Goal: Information Seeking & Learning: Check status

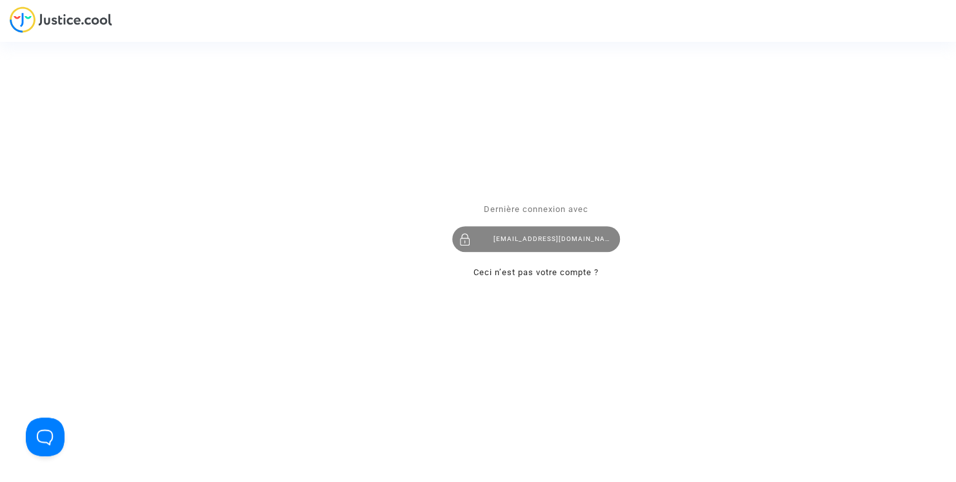
click at [542, 233] on div "[EMAIL_ADDRESS][DOMAIN_NAME]" at bounding box center [536, 240] width 168 height 26
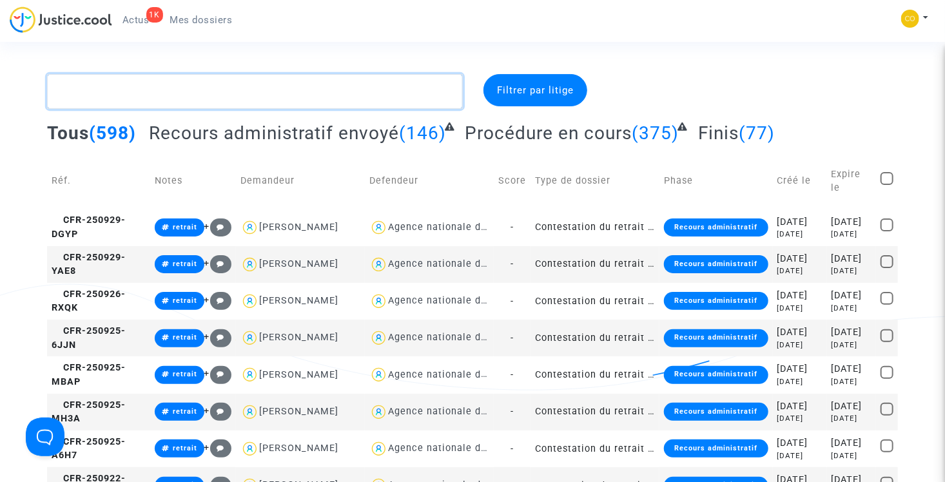
click at [184, 84] on textarea at bounding box center [255, 91] width 416 height 35
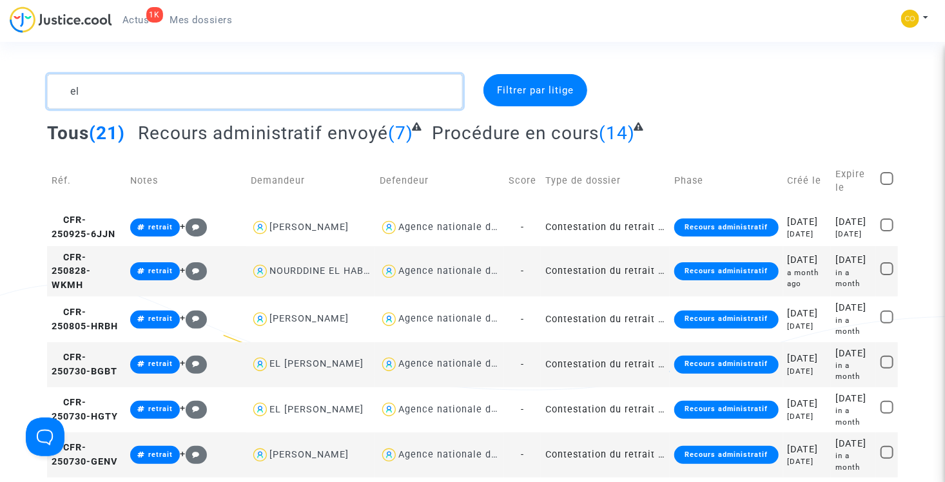
type textarea "e"
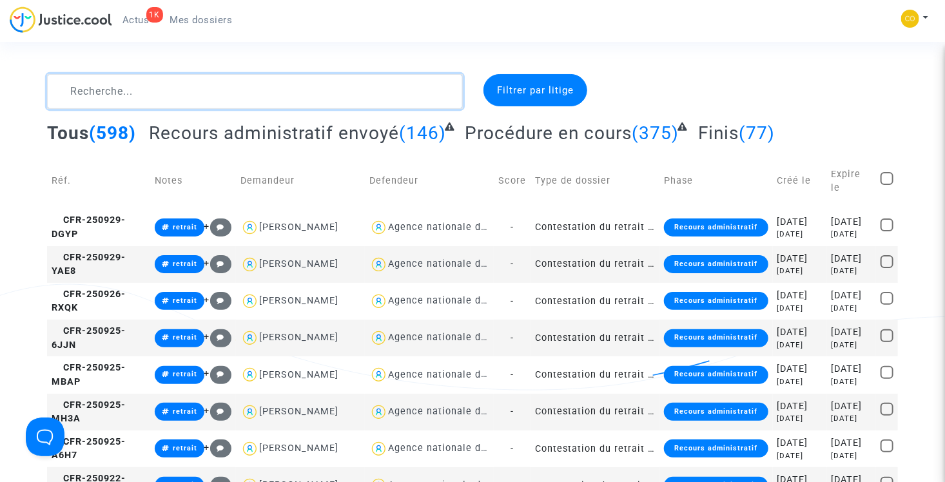
click at [145, 101] on textarea at bounding box center [255, 91] width 416 height 35
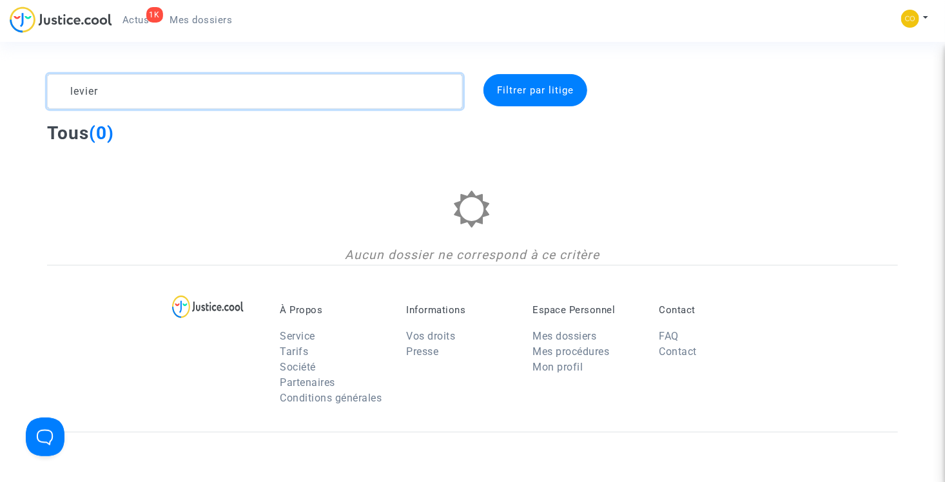
click at [220, 101] on textarea at bounding box center [255, 91] width 416 height 35
click at [175, 92] on textarea at bounding box center [255, 91] width 416 height 35
type textarea "elrha"
click at [175, 92] on textarea at bounding box center [255, 91] width 416 height 35
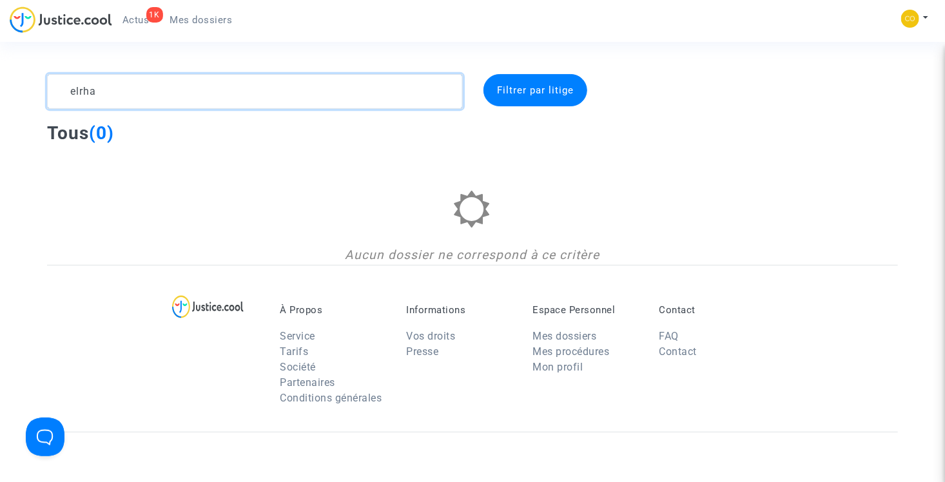
click at [175, 92] on textarea at bounding box center [255, 91] width 416 height 35
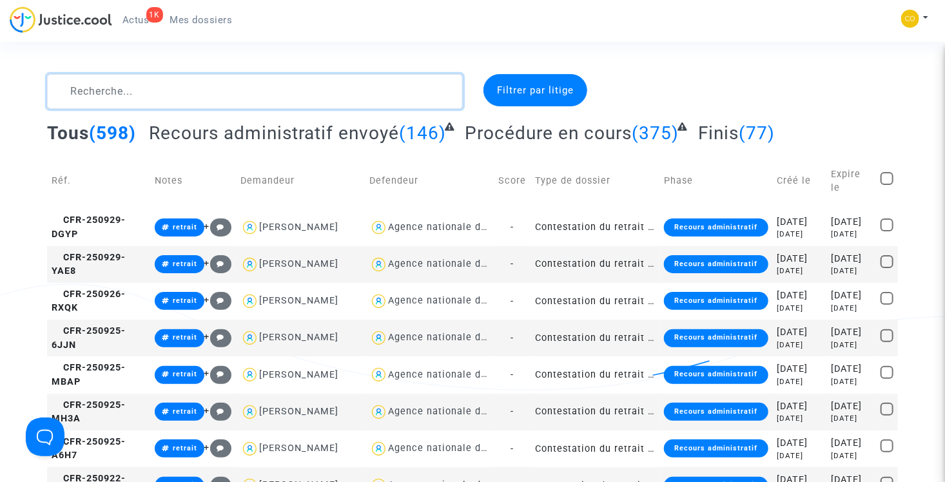
click at [228, 93] on textarea at bounding box center [255, 91] width 416 height 35
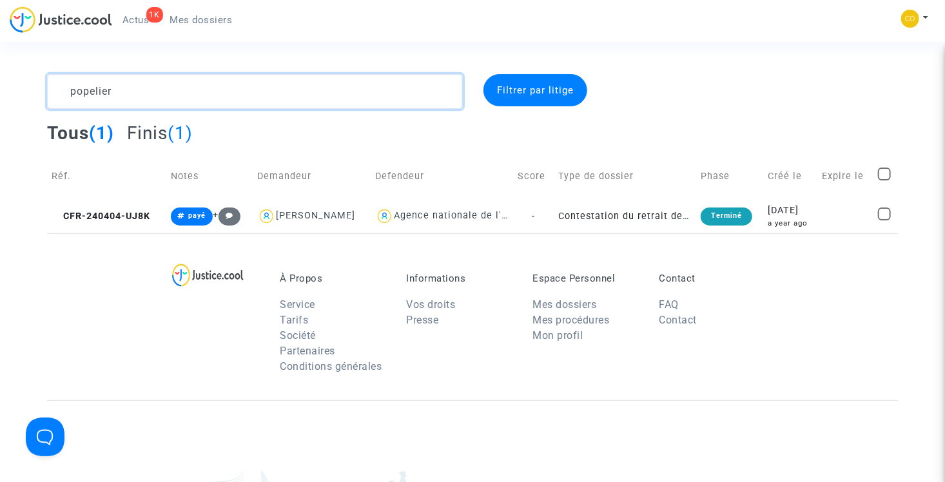
click at [188, 82] on textarea at bounding box center [255, 91] width 416 height 35
type textarea "z"
type textarea "m"
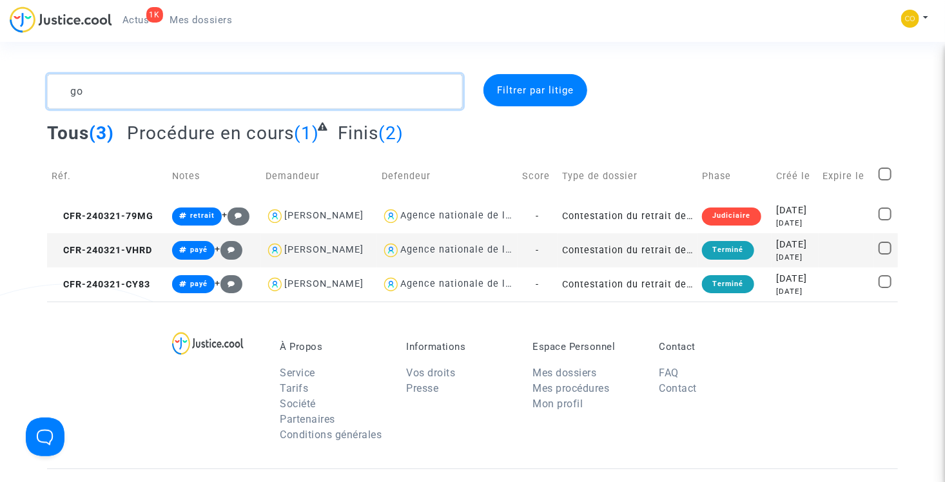
type textarea "g"
type textarea "guy gomis"
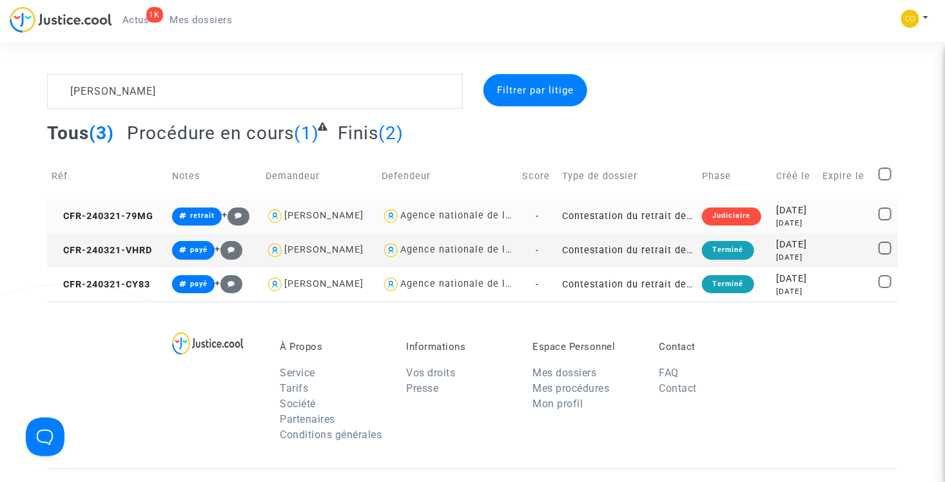
click at [642, 215] on td "Contestation du retrait de MaPrimeRénov par l'ANAH (mandataire)" at bounding box center [628, 216] width 140 height 34
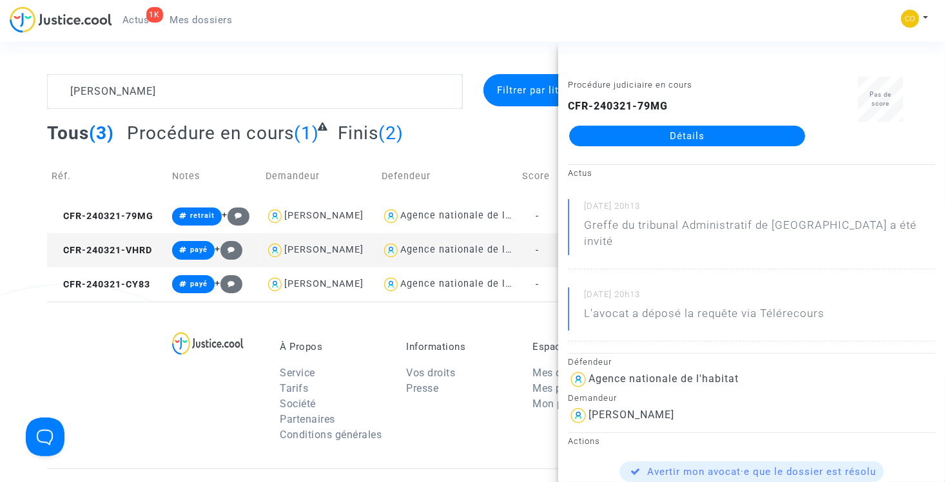
click at [672, 137] on link "Détails" at bounding box center [687, 136] width 236 height 21
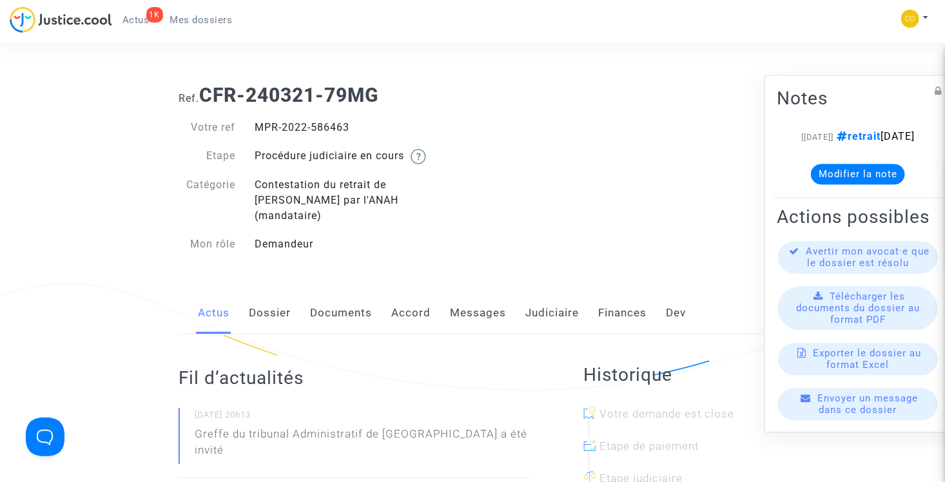
click at [197, 21] on span "Mes dossiers" at bounding box center [201, 20] width 63 height 12
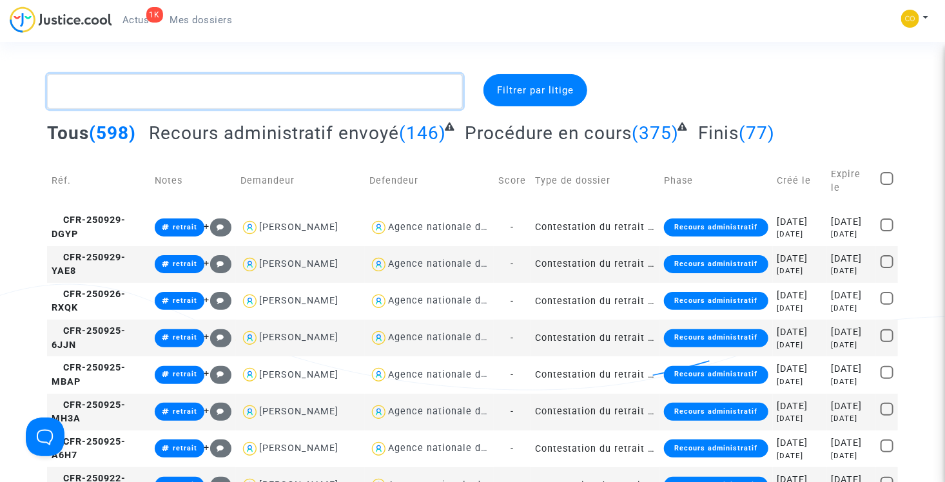
click at [255, 95] on textarea at bounding box center [255, 91] width 416 height 35
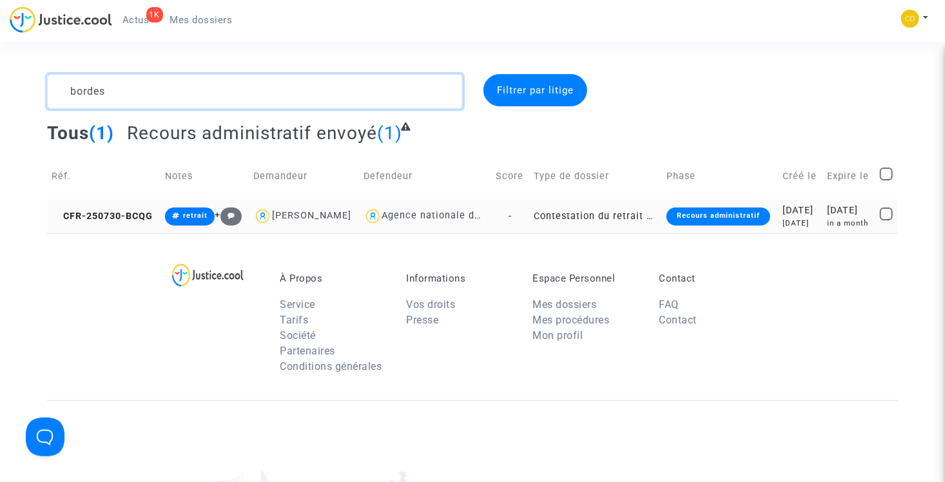
type textarea "bordes"
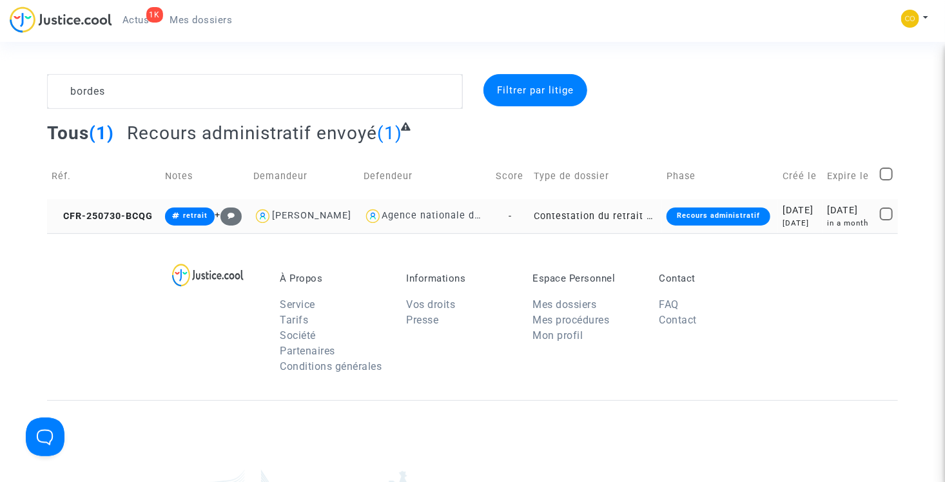
click at [578, 222] on td "Contestation du retrait de MaPrimeRénov par l'ANAH (mandataire)" at bounding box center [595, 216] width 133 height 34
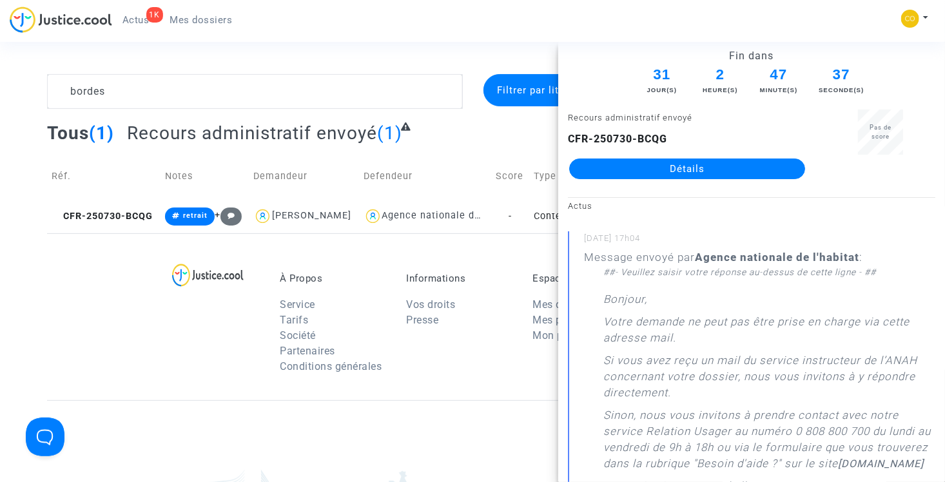
click at [659, 174] on link "Détails" at bounding box center [687, 169] width 236 height 21
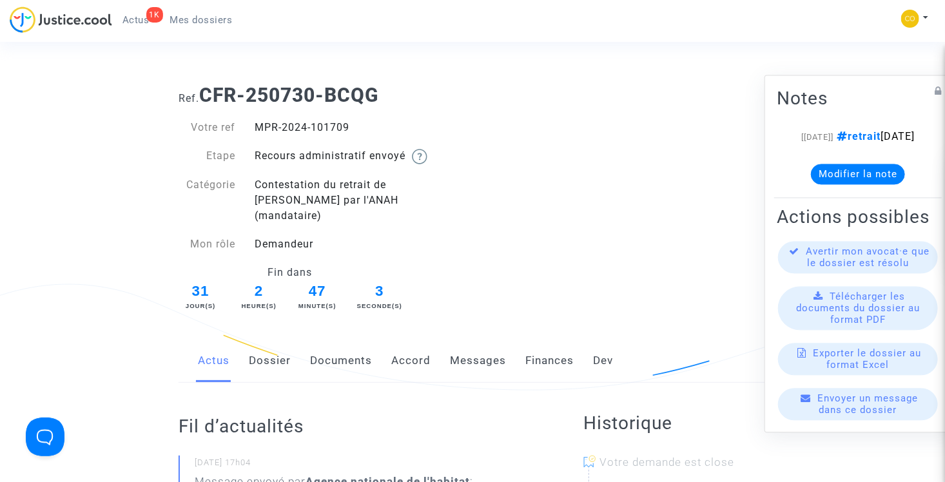
click at [219, 18] on span "Mes dossiers" at bounding box center [201, 20] width 63 height 12
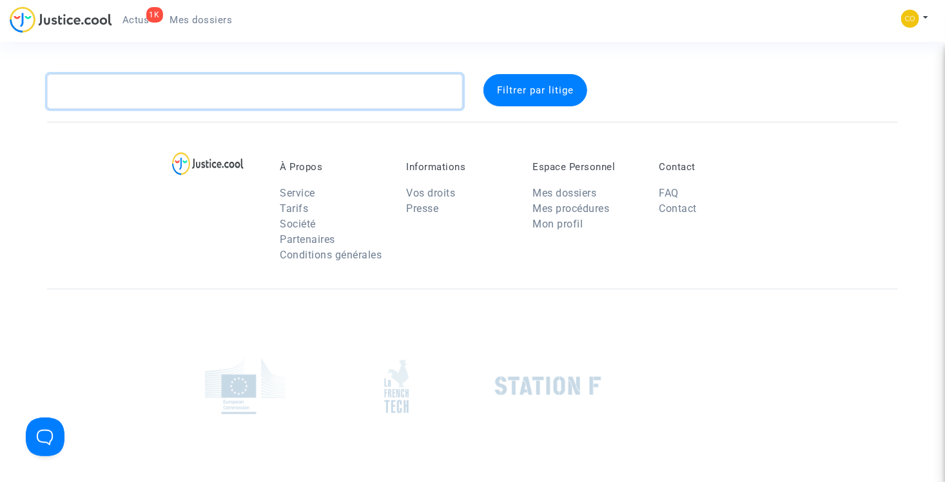
click at [230, 85] on textarea at bounding box center [255, 91] width 416 height 35
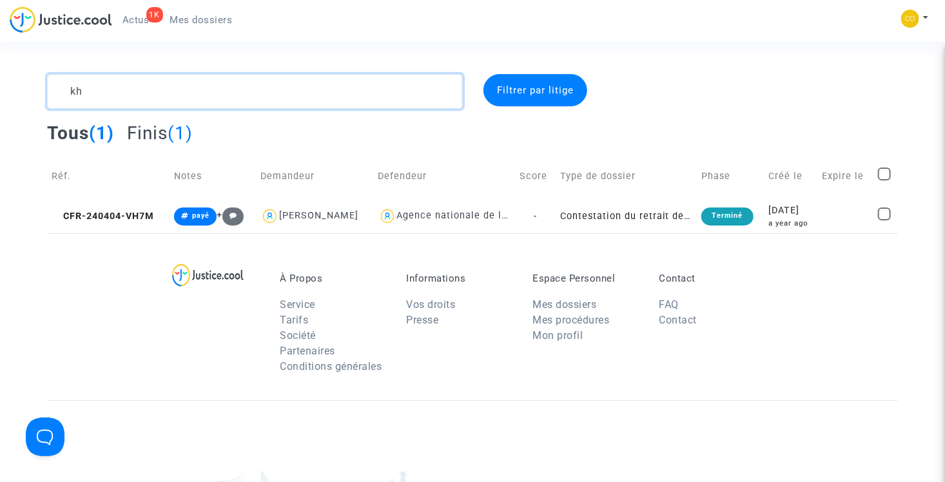
type textarea "k"
type textarea "b"
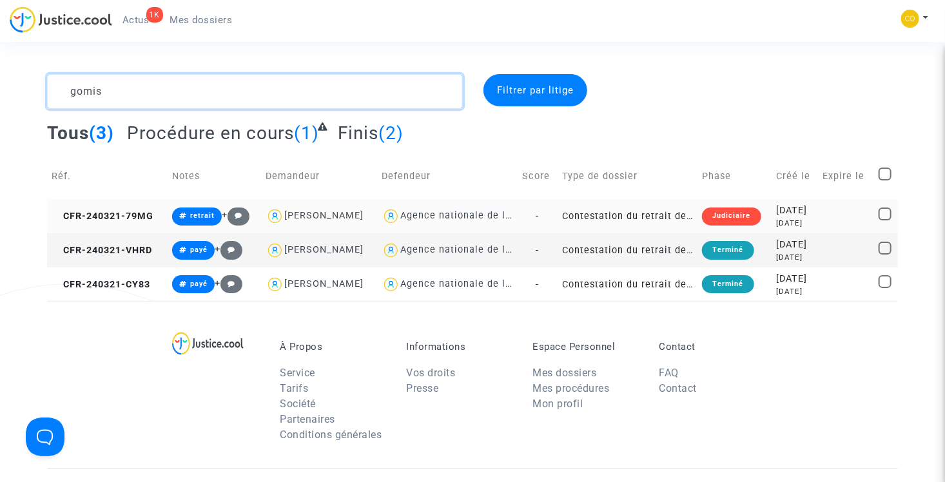
type textarea "gomis"
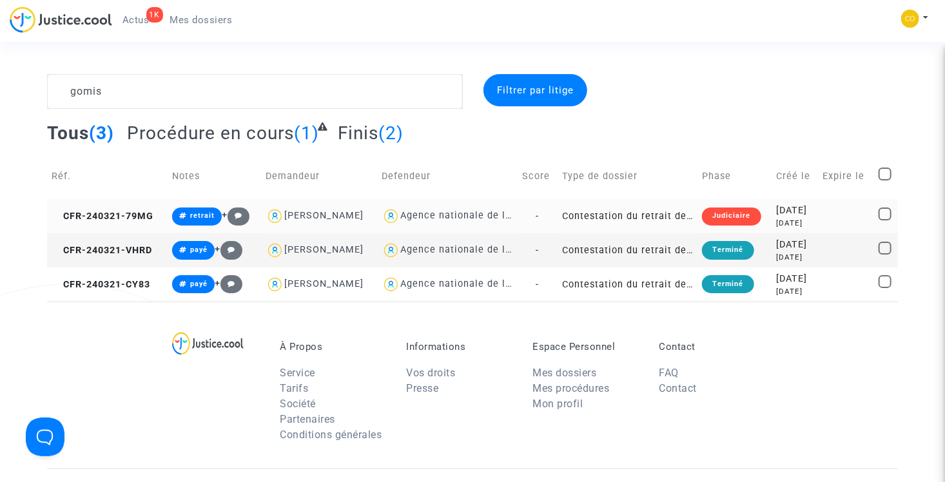
click at [638, 212] on td "Contestation du retrait de MaPrimeRénov par l'ANAH (mandataire)" at bounding box center [628, 216] width 140 height 34
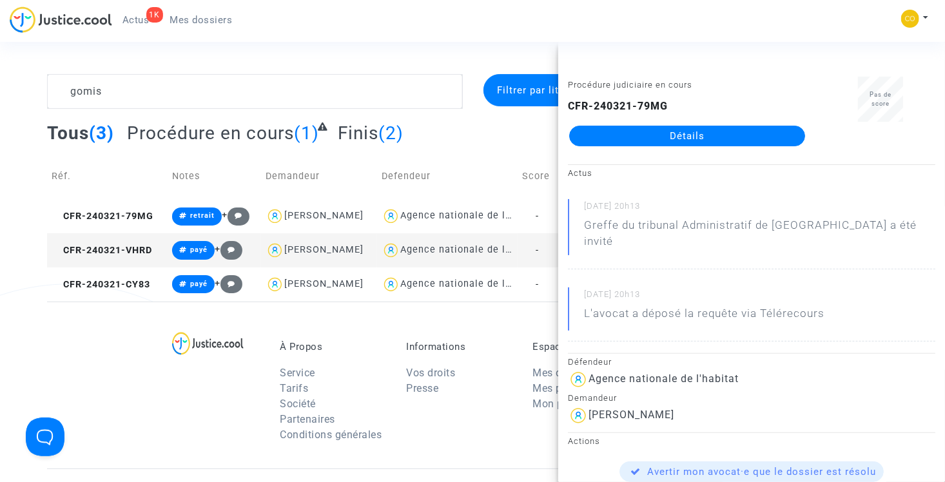
click at [647, 133] on link "Détails" at bounding box center [687, 136] width 236 height 21
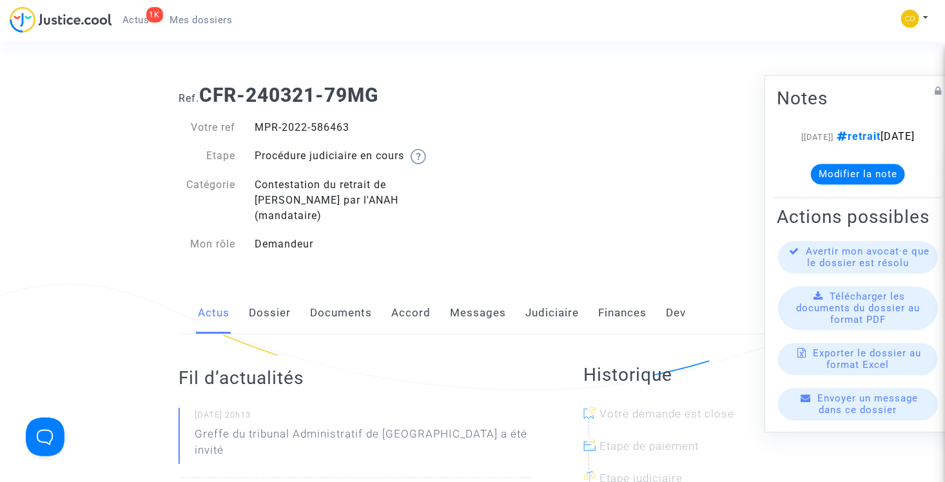
click at [209, 21] on span "Mes dossiers" at bounding box center [201, 20] width 63 height 12
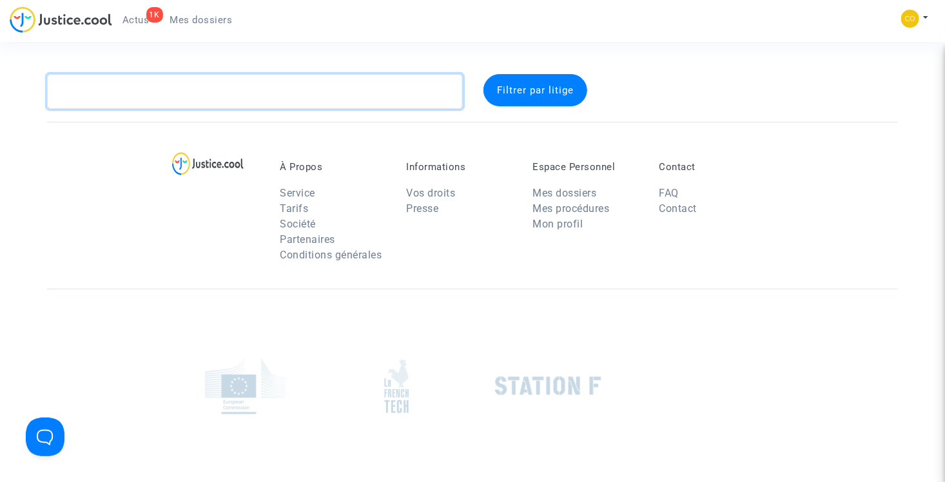
click at [236, 96] on textarea at bounding box center [255, 91] width 416 height 35
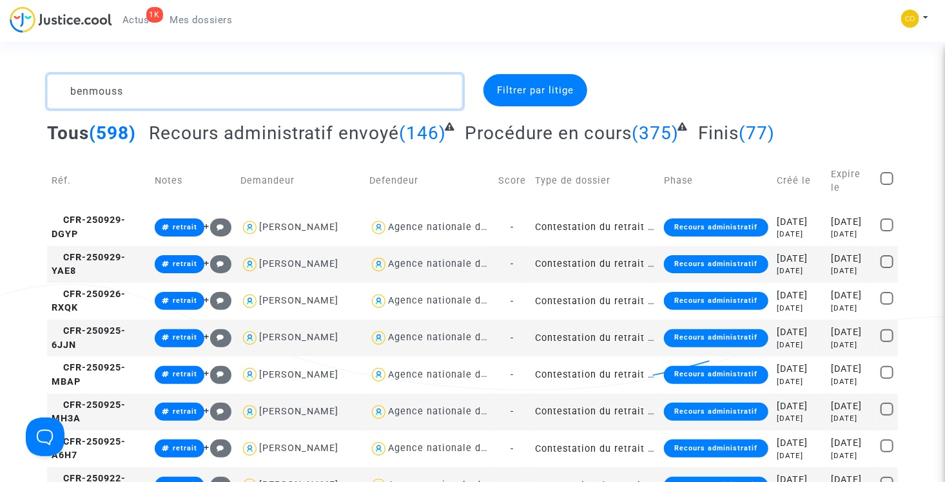
type textarea "benmoussa"
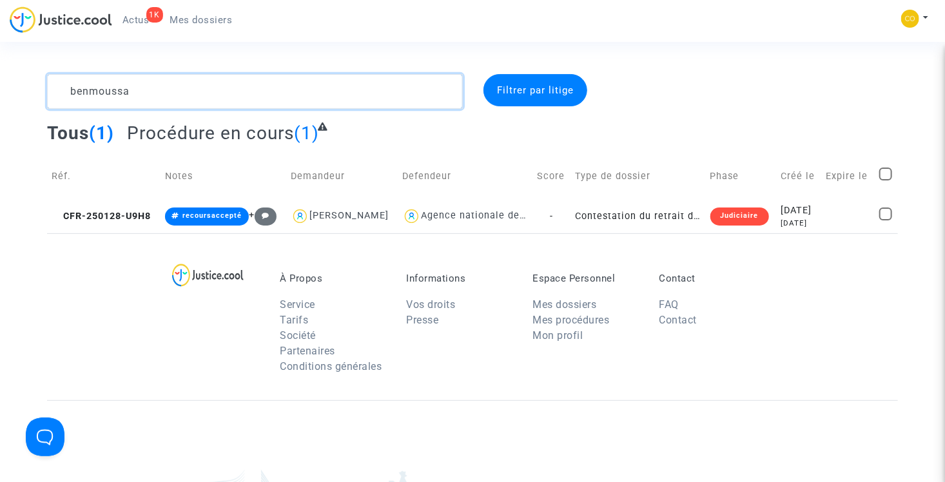
drag, startPoint x: 209, startPoint y: 96, endPoint x: 67, endPoint y: 89, distance: 142.0
click at [67, 89] on textarea at bounding box center [255, 91] width 416 height 35
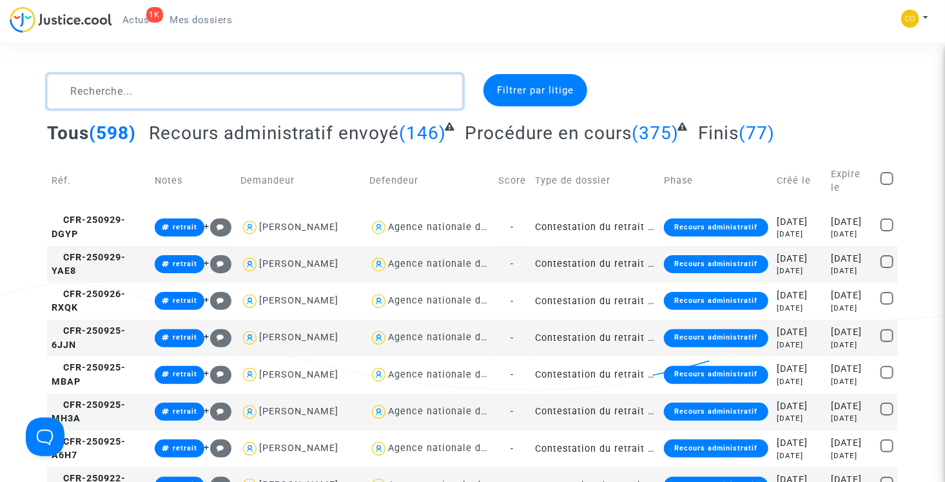
click at [285, 89] on textarea at bounding box center [255, 91] width 416 height 35
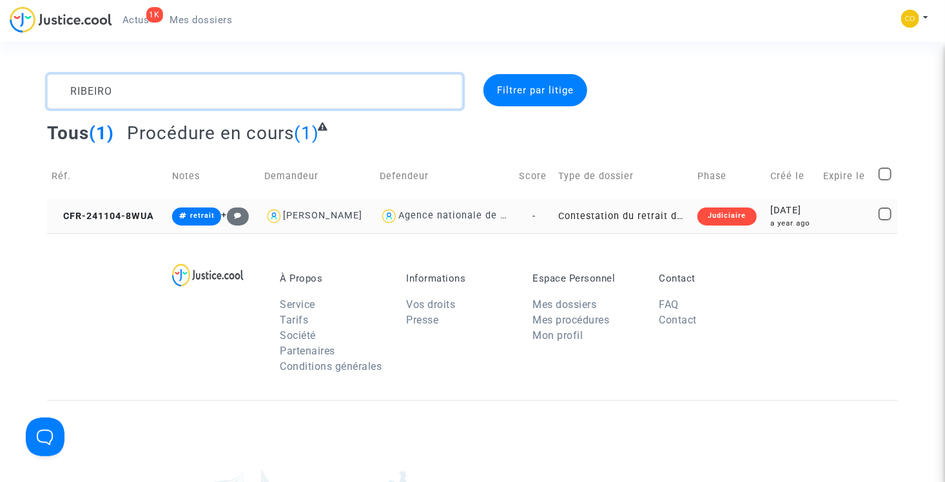
type textarea "RIBEIRO"
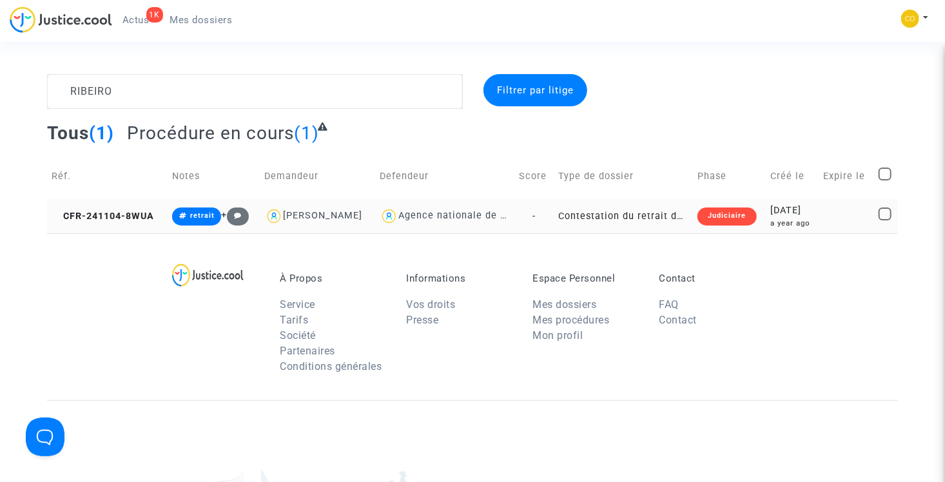
click at [640, 217] on td "Contestation du retrait de MaPrimeRénov par l'ANAH (mandataire)" at bounding box center [623, 216] width 139 height 34
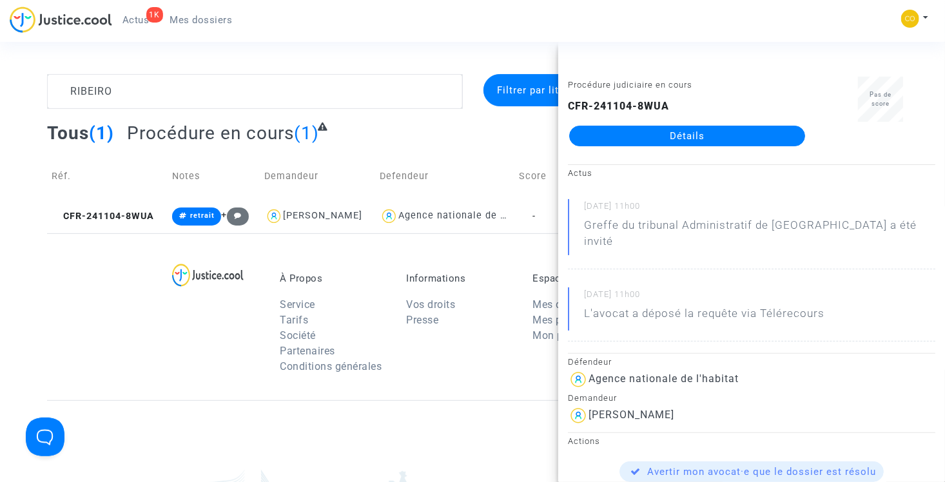
click at [665, 132] on link "Détails" at bounding box center [687, 136] width 236 height 21
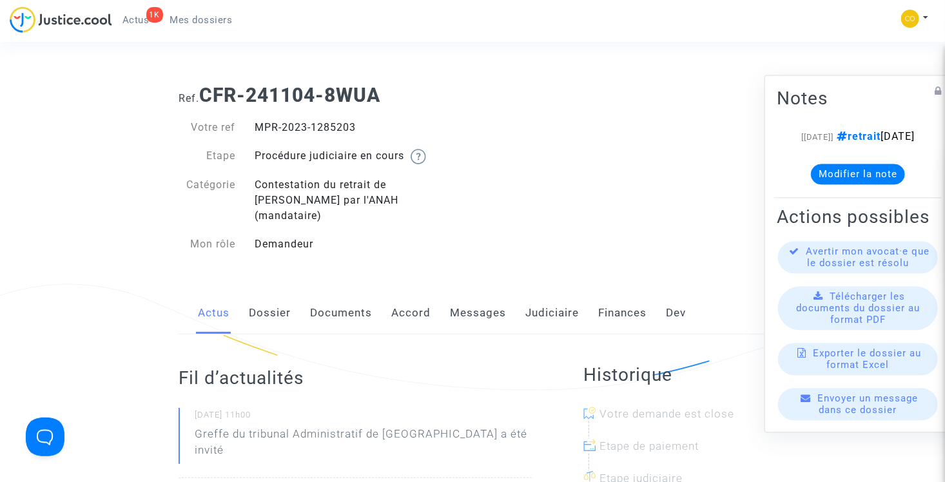
click at [182, 25] on span "Mes dossiers" at bounding box center [201, 20] width 63 height 12
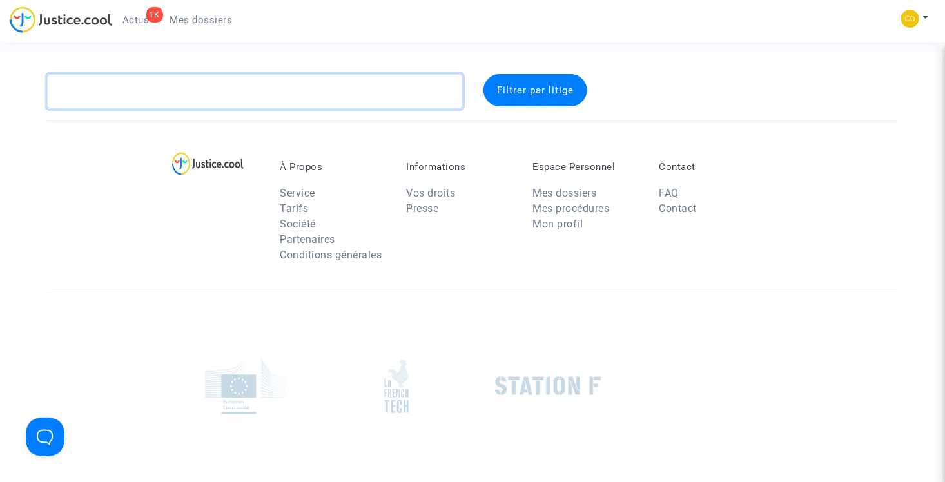
click at [244, 101] on textarea at bounding box center [255, 91] width 416 height 35
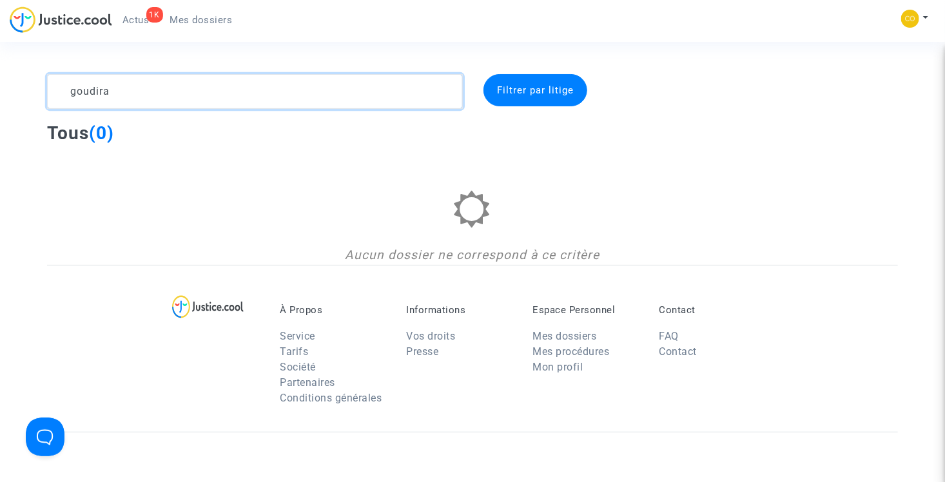
click at [164, 86] on textarea at bounding box center [255, 91] width 416 height 35
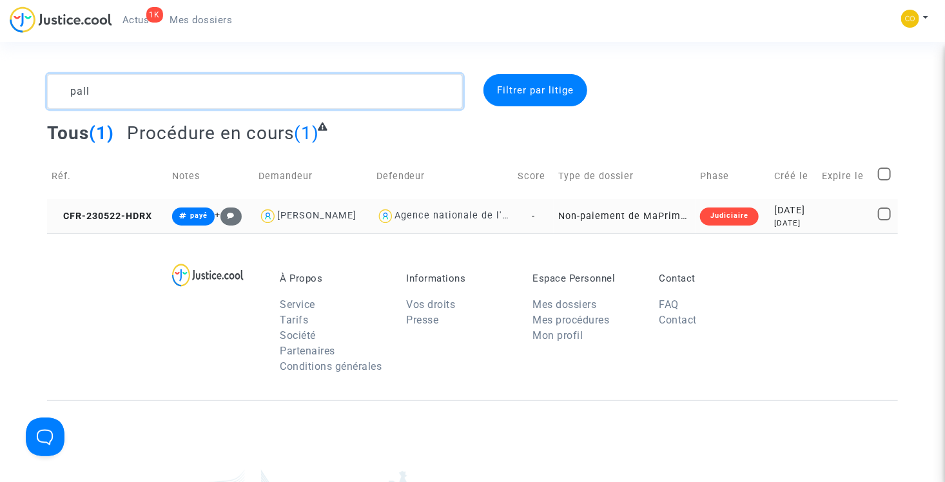
type textarea "pall"
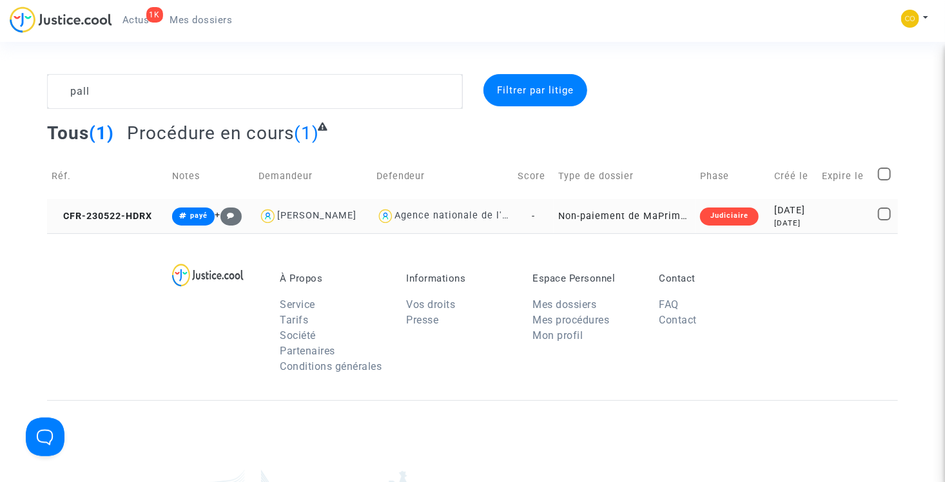
click at [643, 214] on td "Non-paiement de MaPrimeRenov' par l'ANAH (mandataire)" at bounding box center [625, 216] width 142 height 34
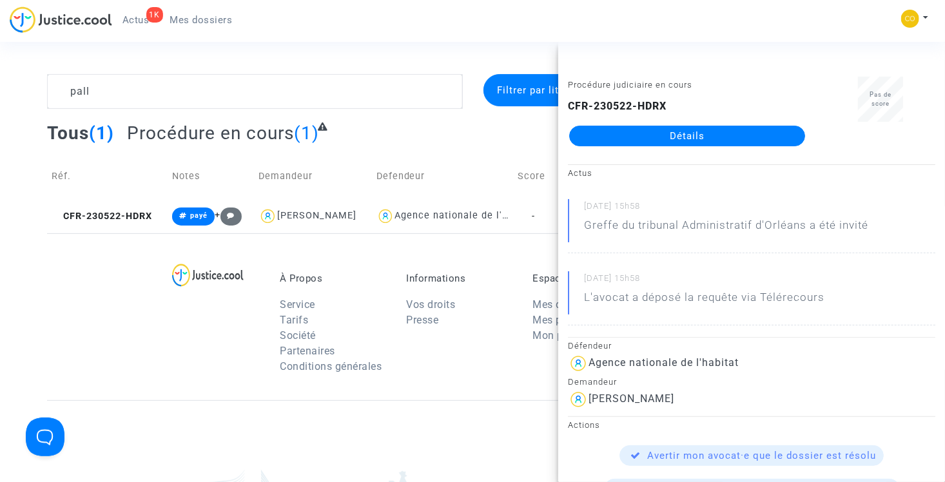
click at [664, 137] on link "Détails" at bounding box center [687, 136] width 236 height 21
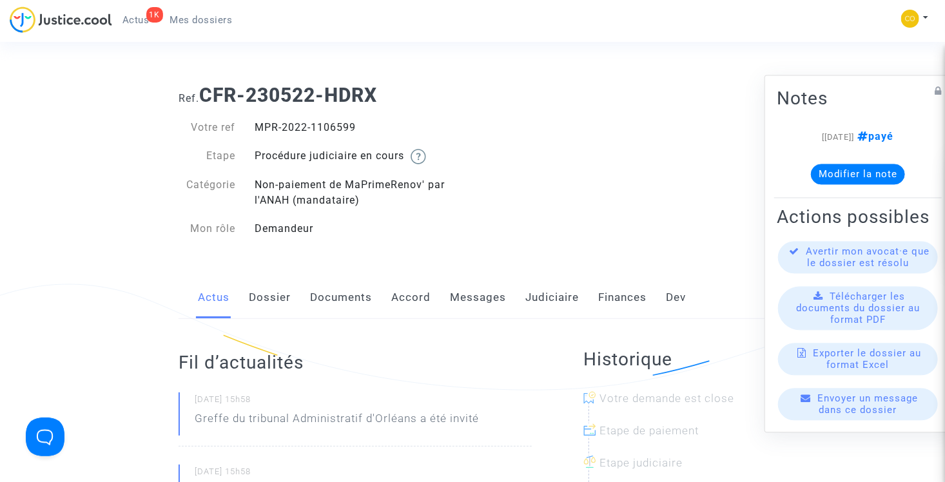
click at [282, 301] on link "Dossier" at bounding box center [270, 298] width 42 height 43
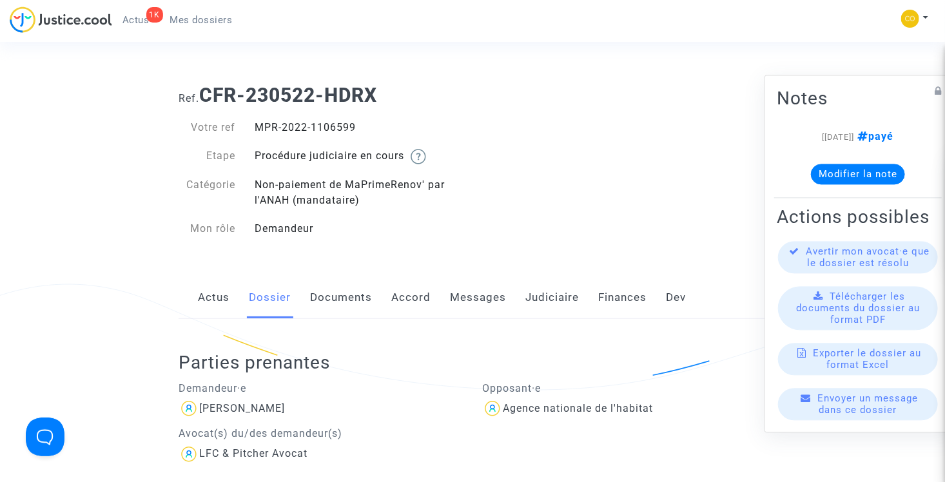
click at [172, 22] on span "Mes dossiers" at bounding box center [201, 20] width 63 height 12
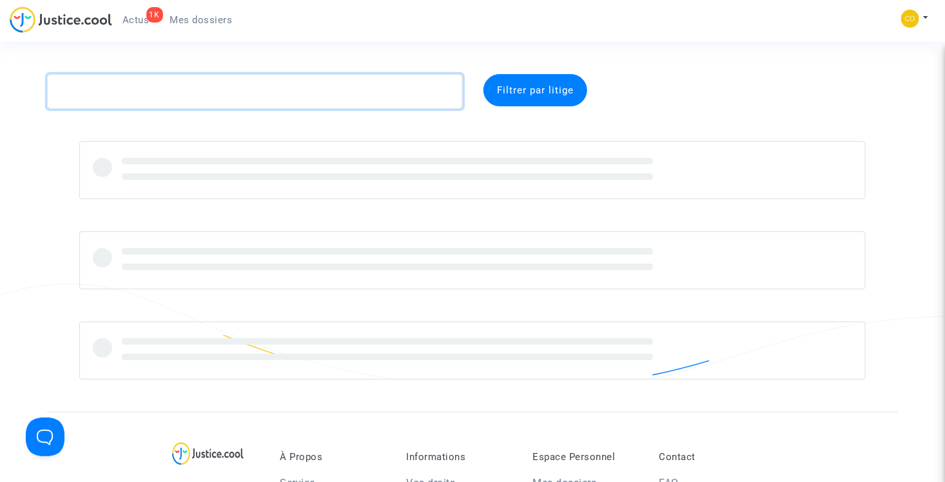
click at [194, 90] on textarea at bounding box center [255, 91] width 416 height 35
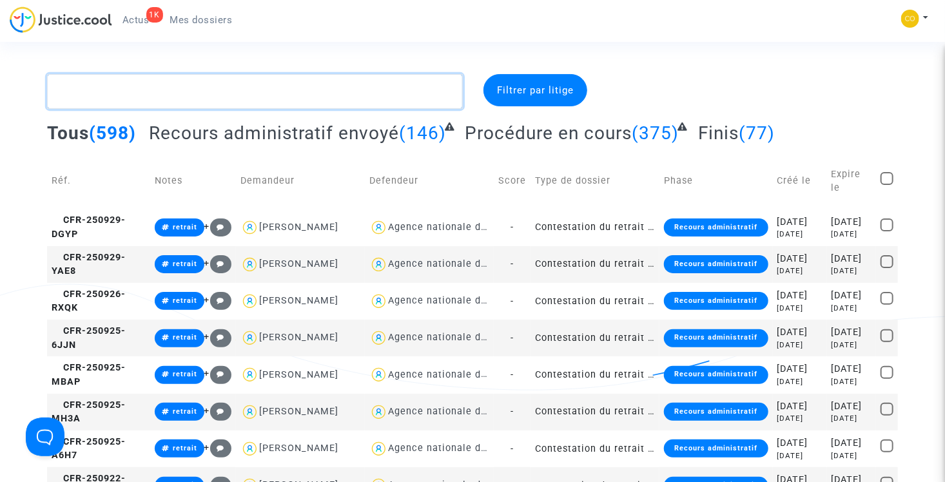
click at [204, 96] on textarea at bounding box center [255, 91] width 416 height 35
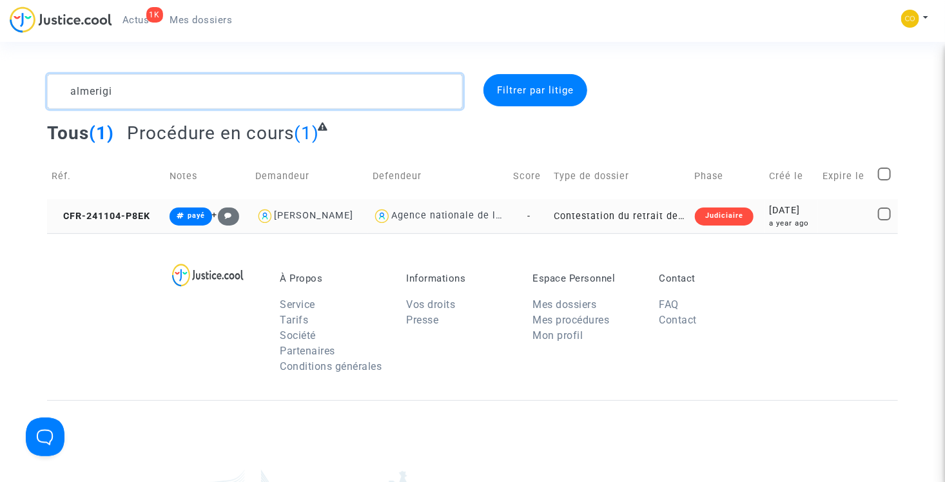
type textarea "almerigi"
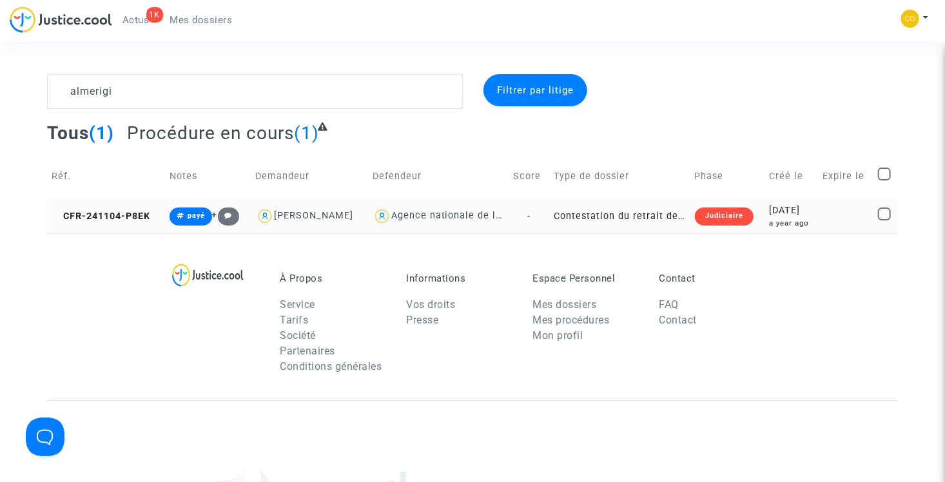
click at [654, 217] on td "Contestation du retrait de MaPrimeRénov par l'ANAH (mandataire)" at bounding box center [619, 216] width 141 height 34
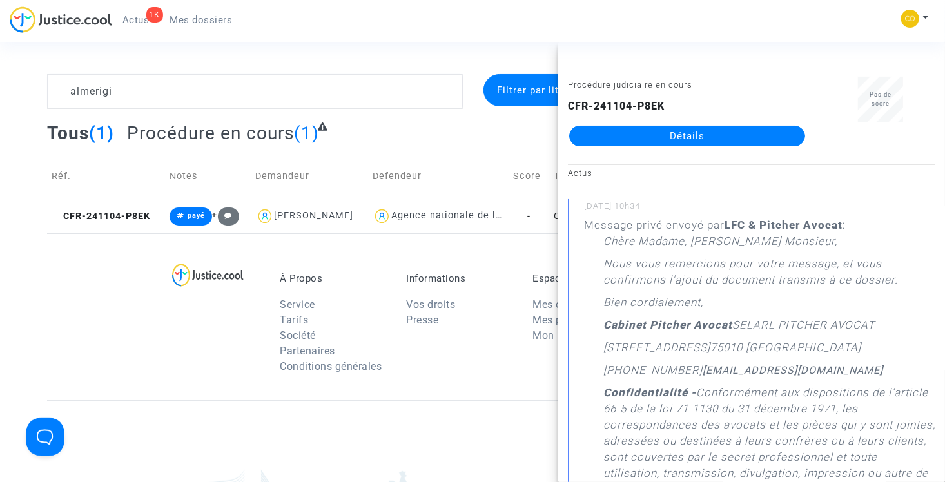
click at [671, 137] on link "Détails" at bounding box center [687, 136] width 236 height 21
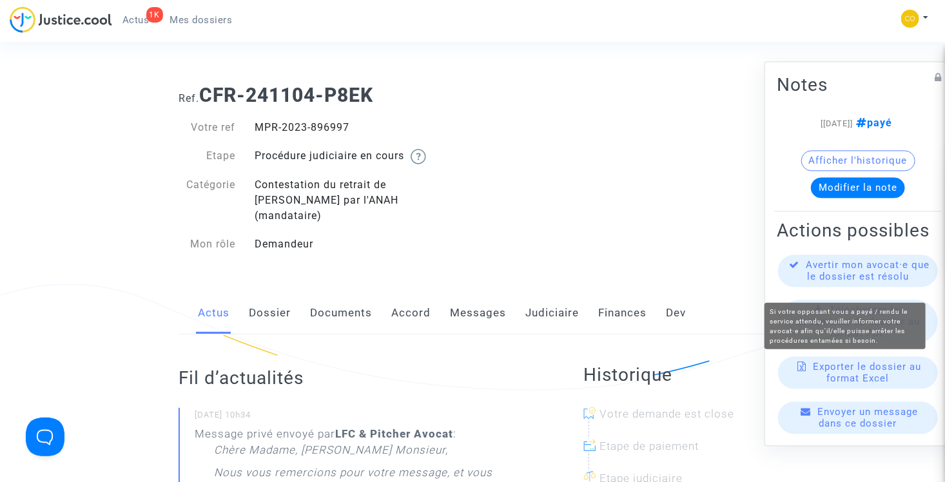
click at [870, 277] on span "Avertir mon avocat·e que le dossier est résolu" at bounding box center [869, 271] width 124 height 23
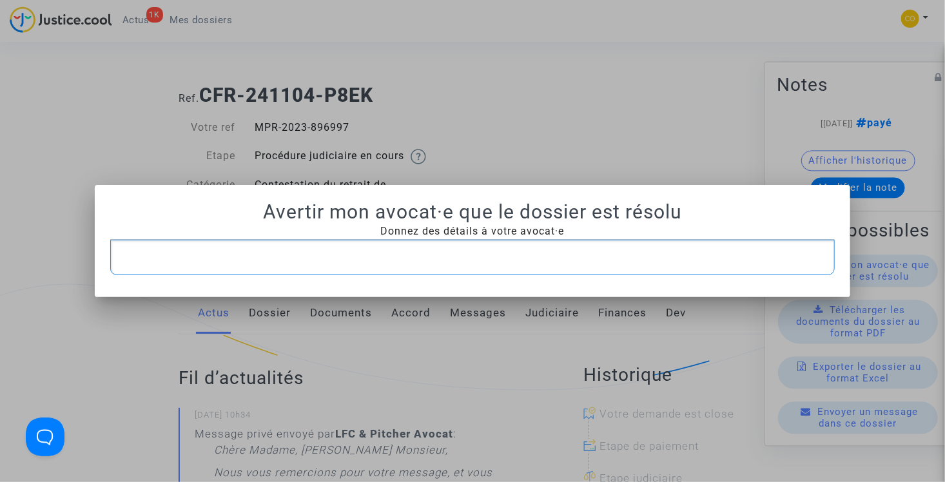
click at [531, 259] on p "Rich Text Editor, main" at bounding box center [473, 258] width 712 height 16
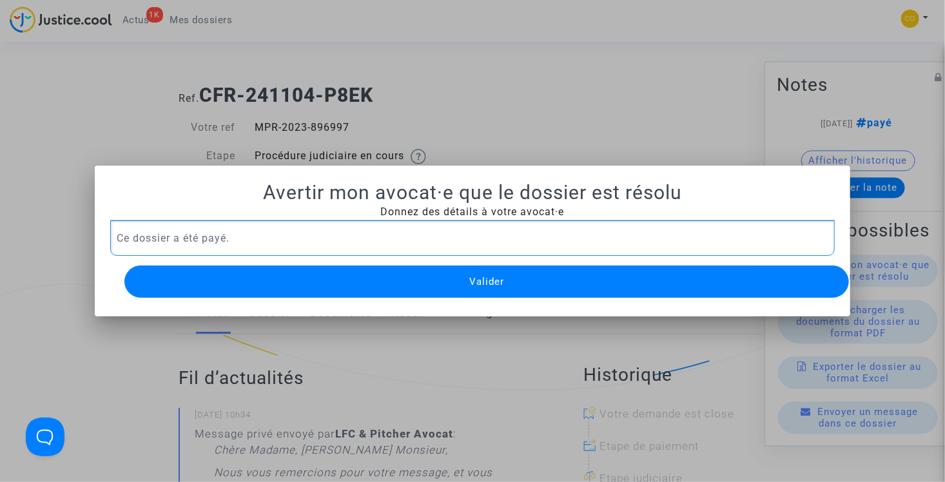
click at [110, 233] on div "Ce dossier a été payé." at bounding box center [472, 239] width 725 height 36
drag, startPoint x: 240, startPoint y: 235, endPoint x: 107, endPoint y: 232, distance: 133.5
click at [110, 232] on div "Ce dossier a été payé." at bounding box center [472, 239] width 725 height 36
copy p "Ce dossier a été payé."
click at [388, 230] on p "Ce dossier a été payé." at bounding box center [473, 238] width 712 height 16
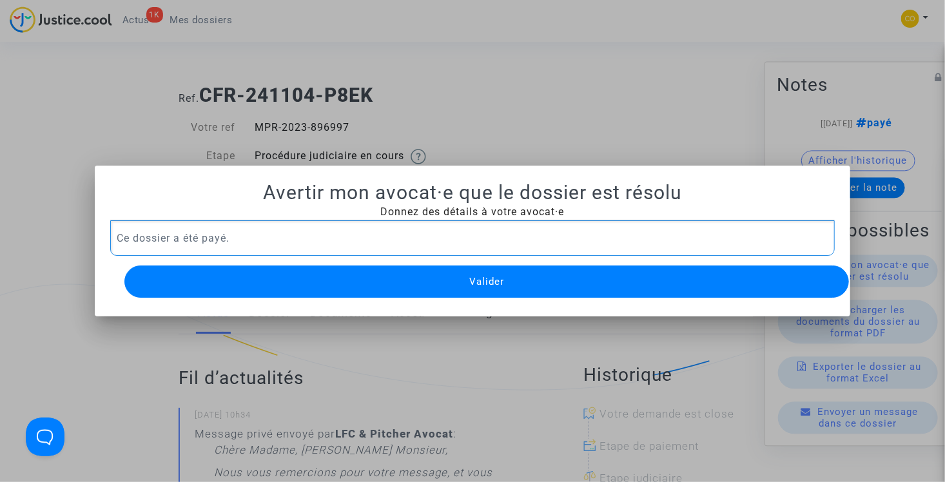
click at [537, 108] on div at bounding box center [472, 241] width 945 height 482
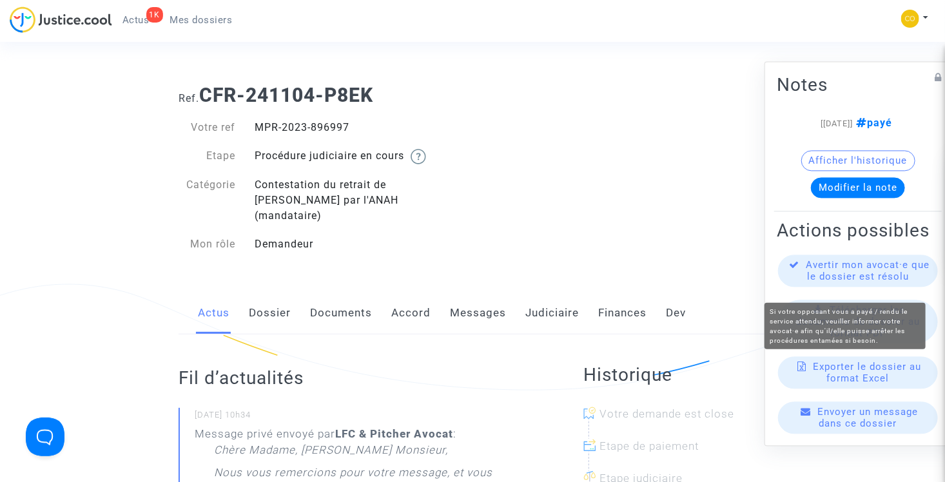
click at [859, 283] on span "Avertir mon avocat·e que le dossier est résolu" at bounding box center [869, 271] width 124 height 23
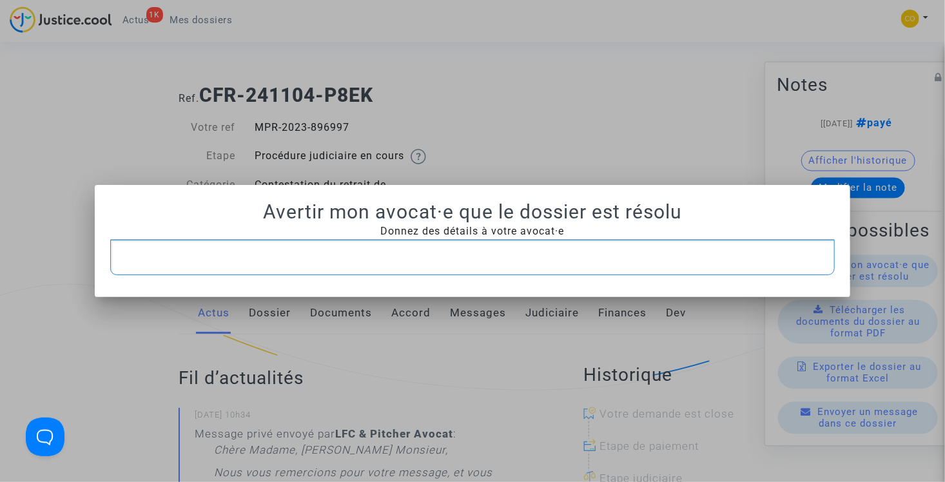
click at [529, 250] on p "Rich Text Editor, main" at bounding box center [473, 258] width 712 height 16
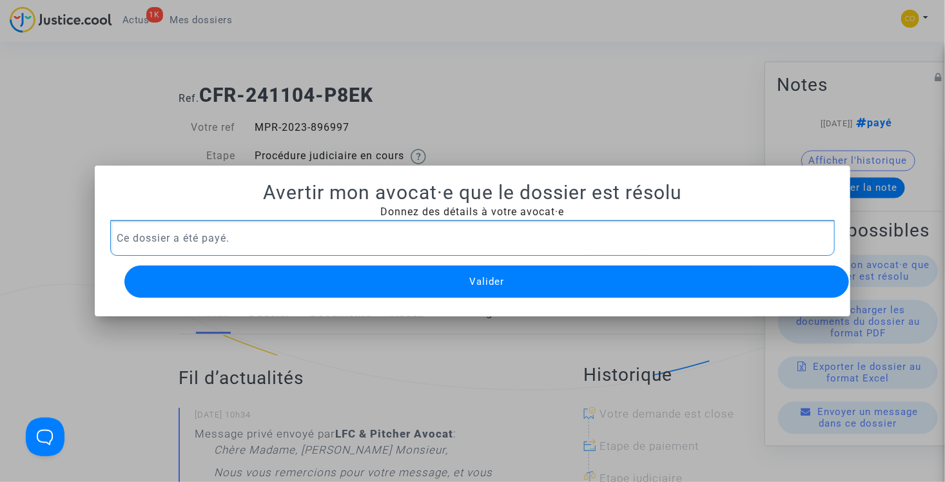
click at [330, 235] on p "Ce dossier a été payé." at bounding box center [473, 238] width 712 height 16
click at [354, 277] on button "Valider" at bounding box center [486, 282] width 725 height 32
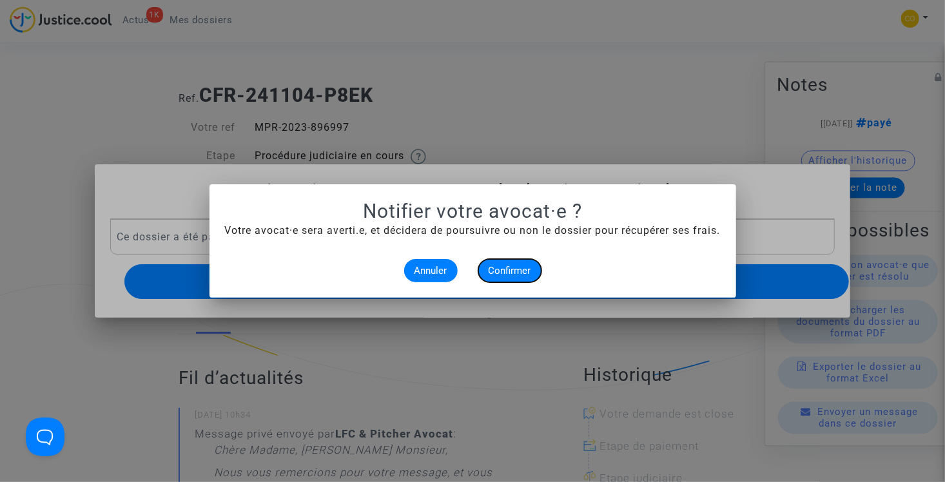
click at [509, 272] on span "Confirmer" at bounding box center [510, 271] width 43 height 12
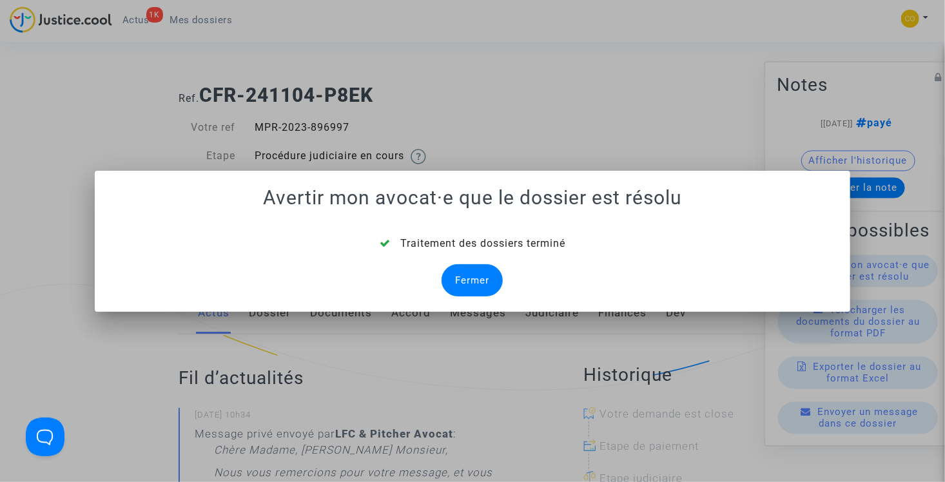
click at [473, 277] on div "Fermer" at bounding box center [472, 280] width 61 height 32
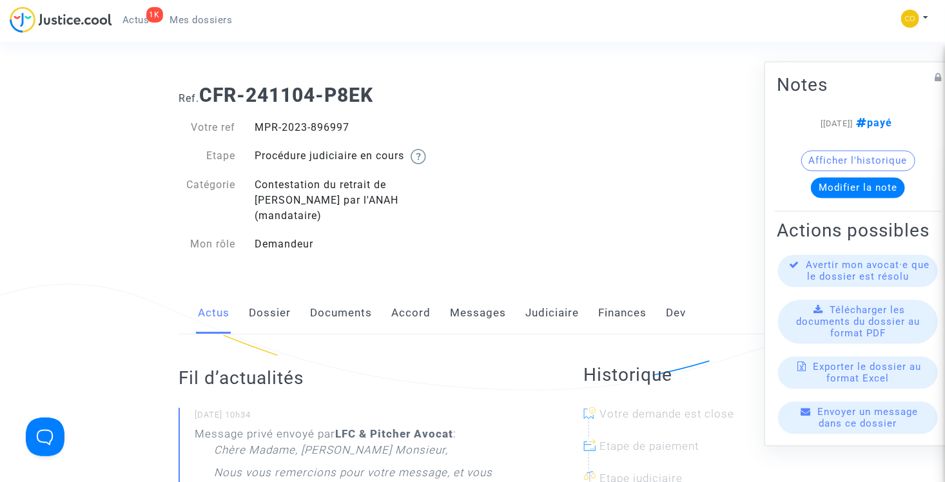
click at [186, 14] on span "Mes dossiers" at bounding box center [201, 20] width 63 height 12
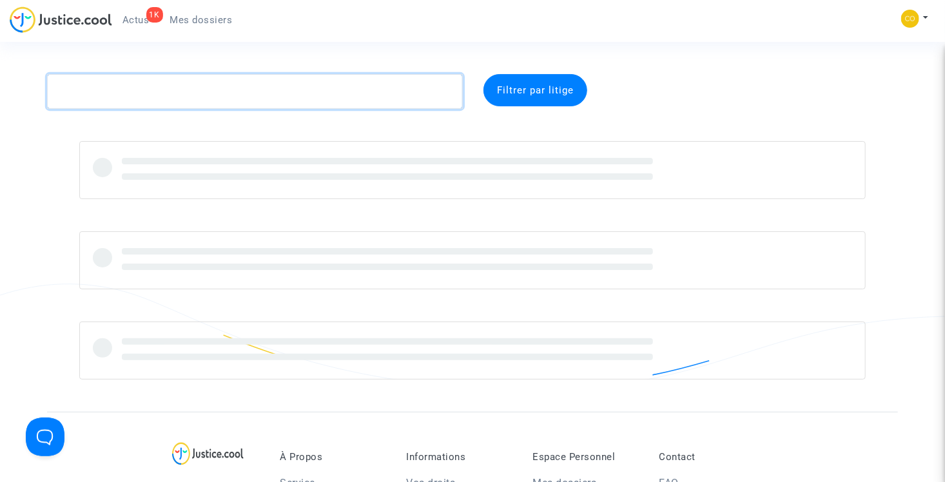
click at [200, 97] on textarea at bounding box center [255, 91] width 416 height 35
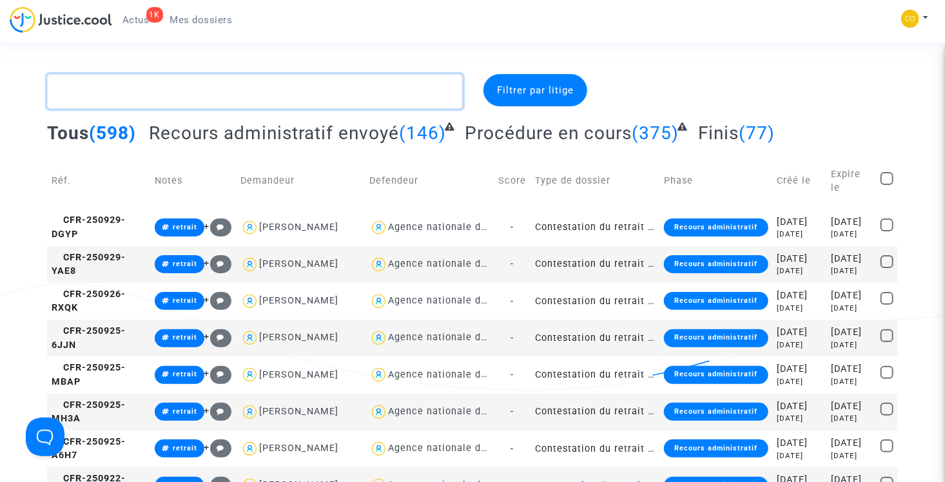
click at [142, 90] on textarea at bounding box center [255, 91] width 416 height 35
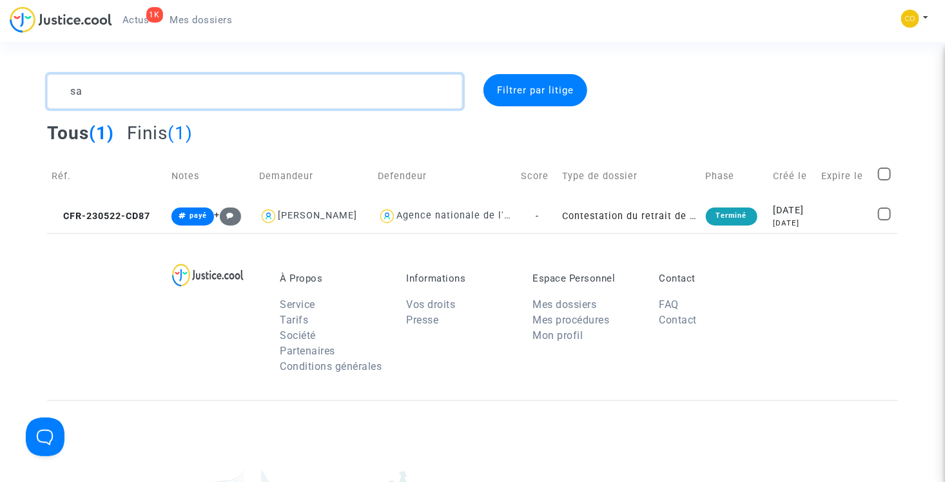
type textarea "s"
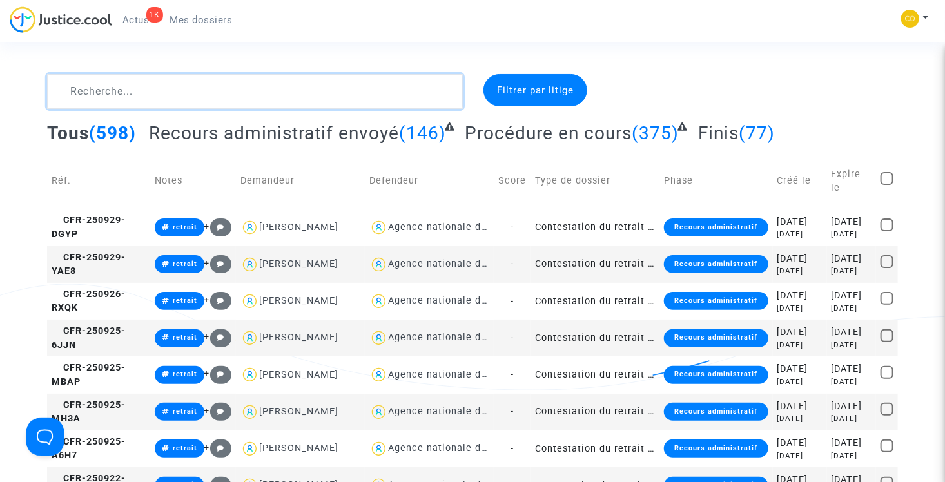
click at [148, 97] on textarea at bounding box center [255, 91] width 416 height 35
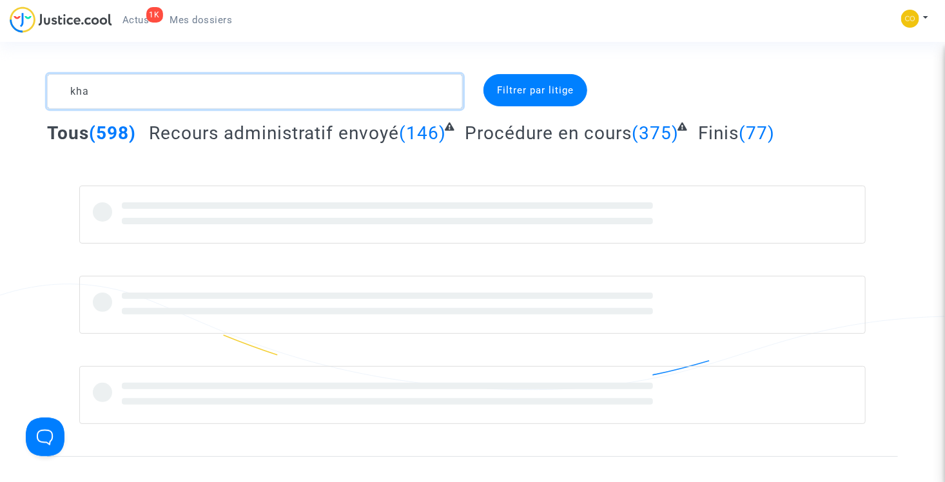
type textarea "khar"
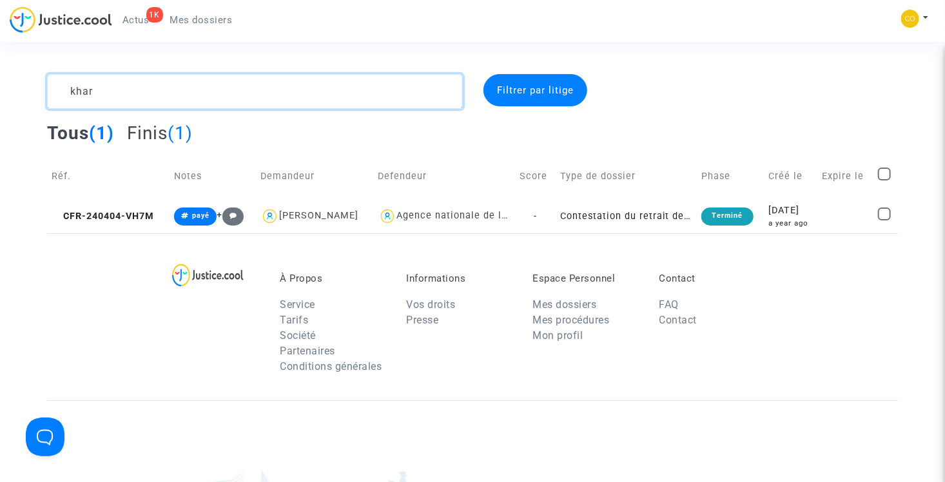
drag, startPoint x: 124, startPoint y: 85, endPoint x: 64, endPoint y: 86, distance: 60.6
click at [64, 86] on textarea at bounding box center [255, 91] width 416 height 35
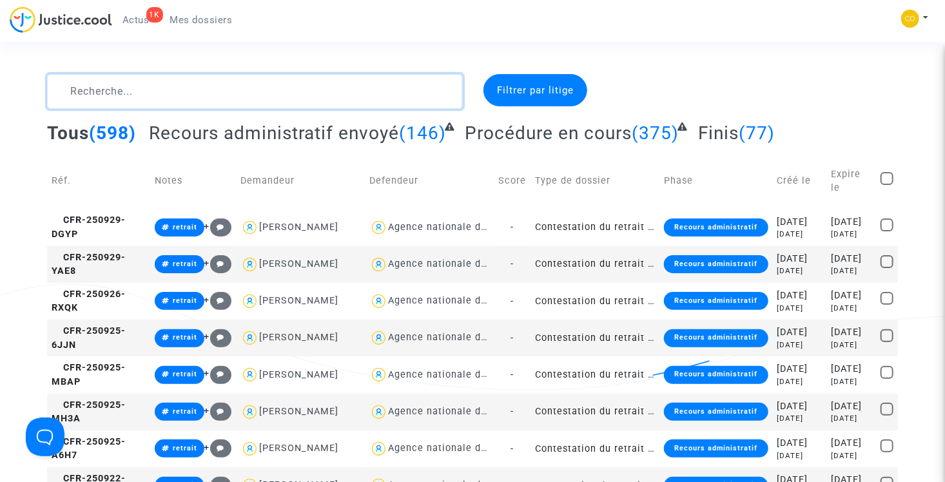
click at [295, 93] on textarea at bounding box center [255, 91] width 416 height 35
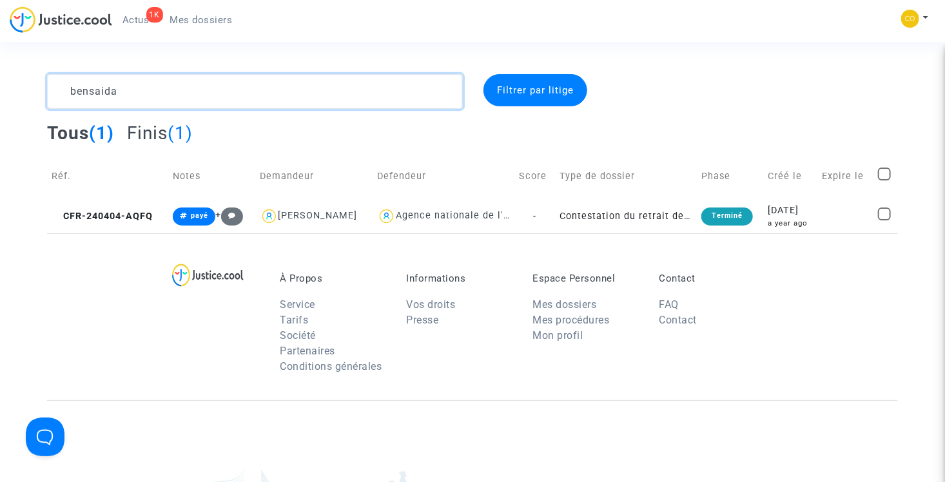
click at [172, 97] on textarea at bounding box center [255, 91] width 416 height 35
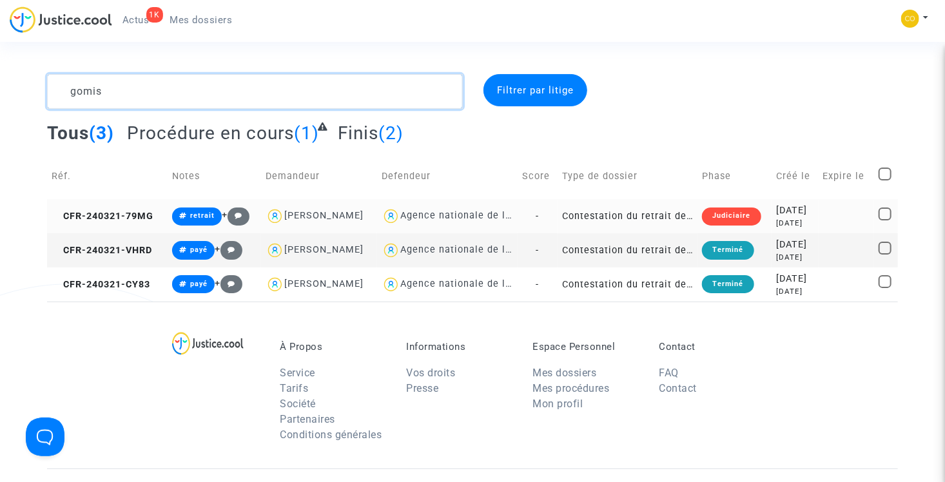
type textarea "gomis"
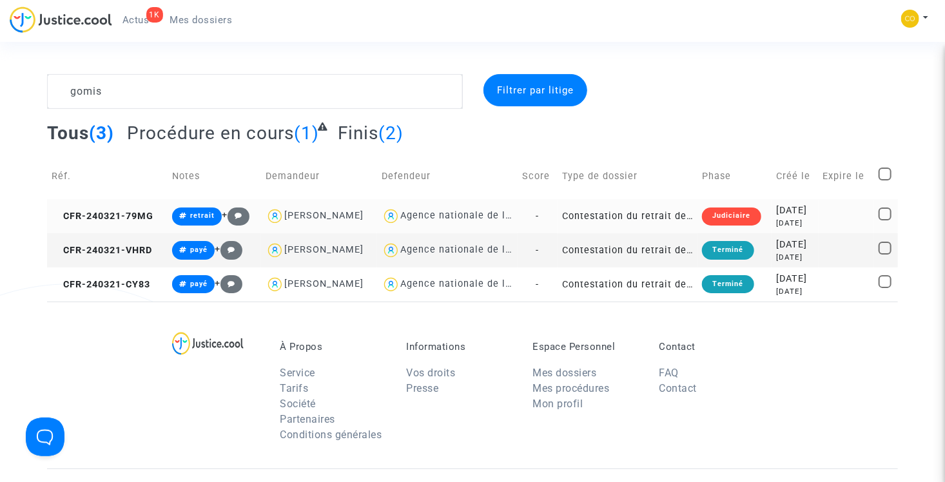
click at [632, 214] on td "Contestation du retrait de MaPrimeRénov par l'ANAH (mandataire)" at bounding box center [628, 216] width 140 height 34
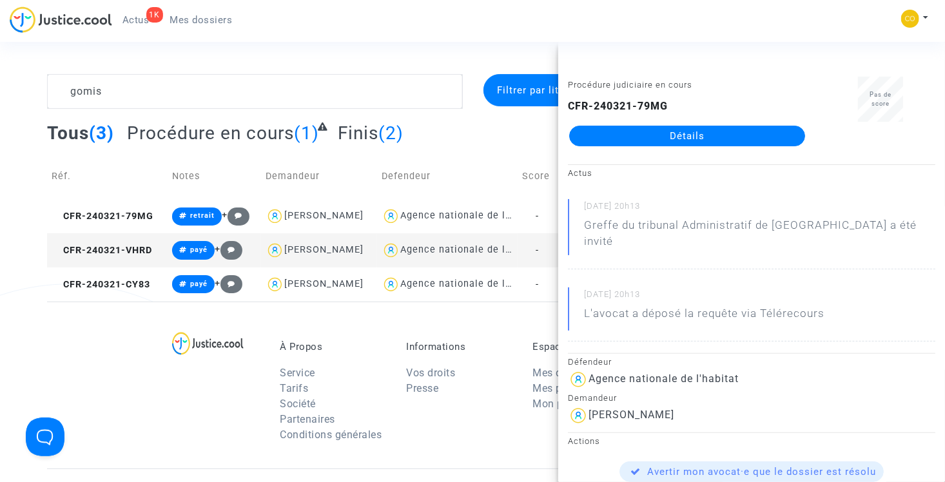
click at [670, 138] on link "Détails" at bounding box center [687, 136] width 236 height 21
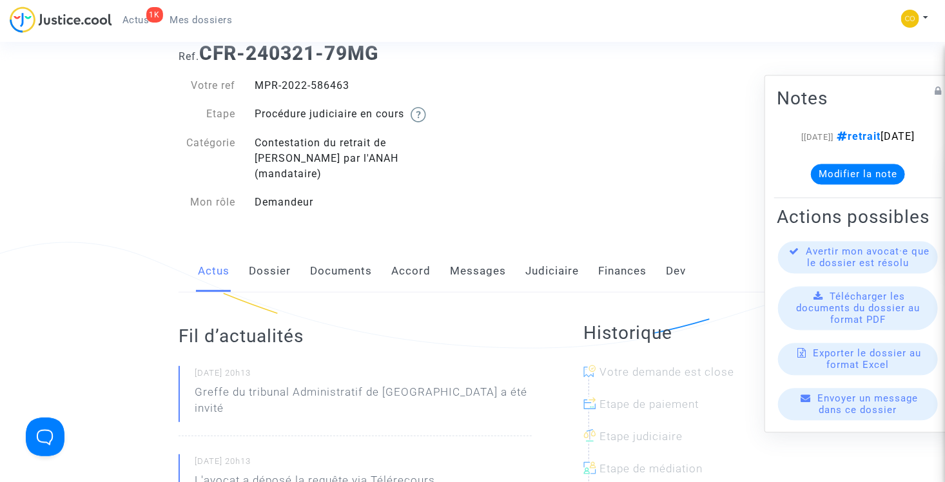
scroll to position [64, 0]
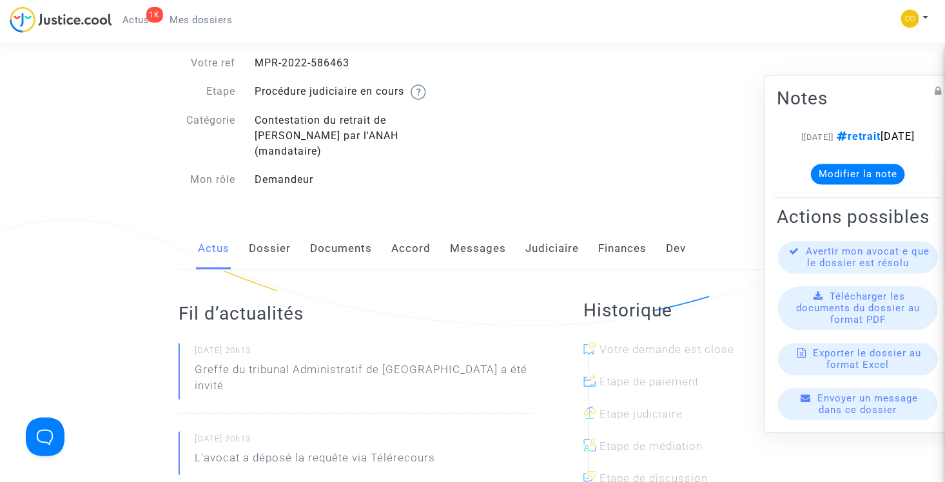
click at [359, 232] on link "Documents" at bounding box center [341, 249] width 62 height 43
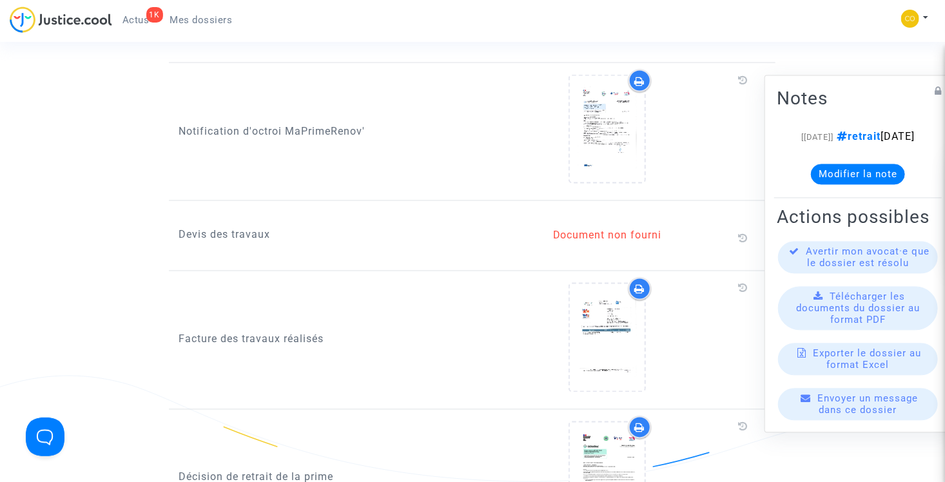
scroll to position [967, 0]
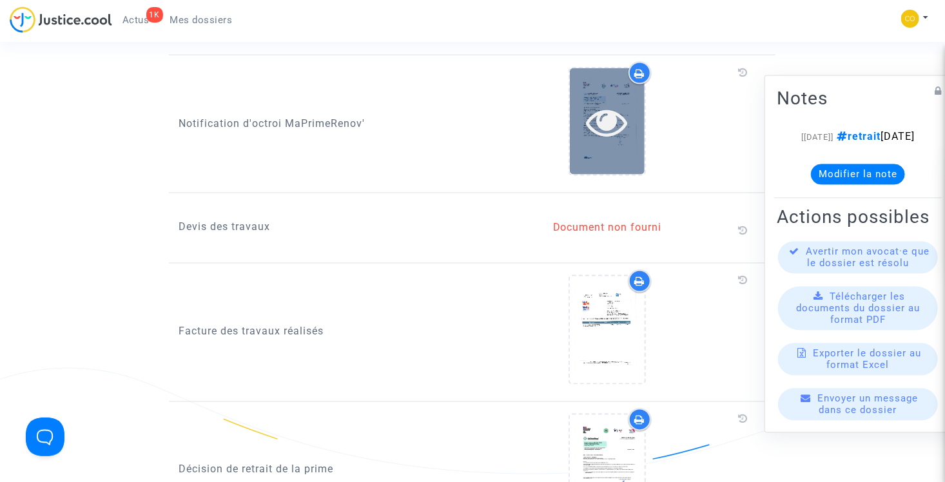
click at [595, 106] on icon at bounding box center [608, 121] width 42 height 41
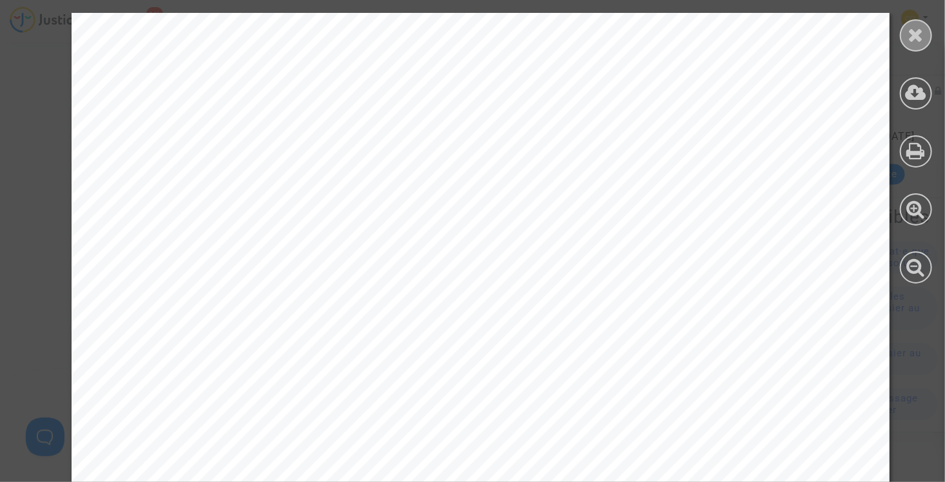
click at [914, 35] on icon at bounding box center [916, 34] width 16 height 19
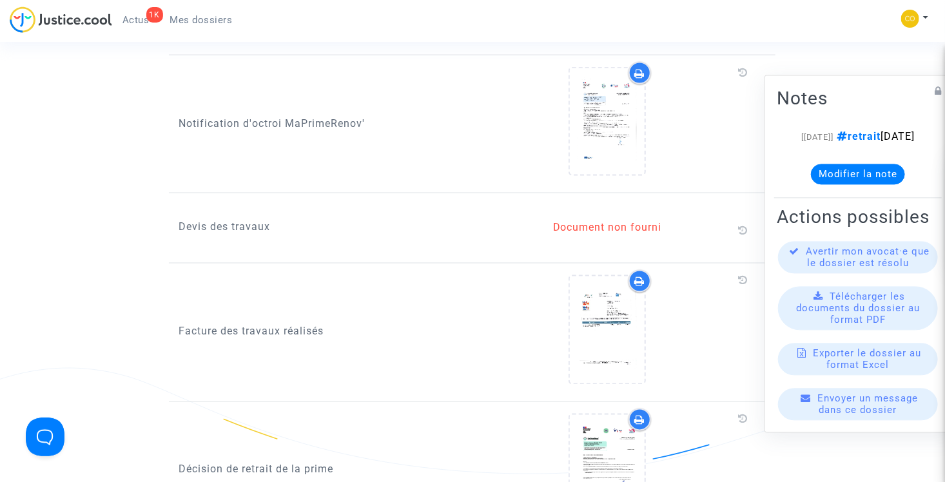
click at [190, 20] on span "Mes dossiers" at bounding box center [201, 20] width 63 height 12
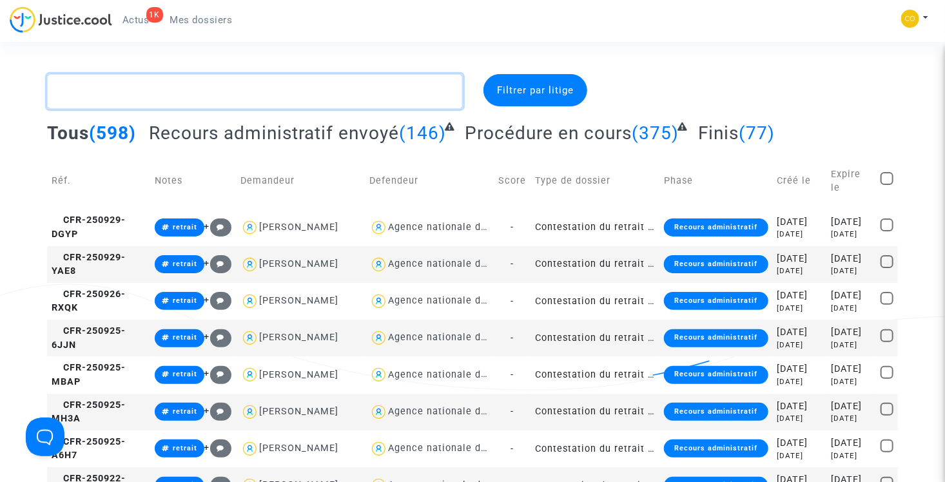
click at [231, 90] on textarea at bounding box center [255, 91] width 416 height 35
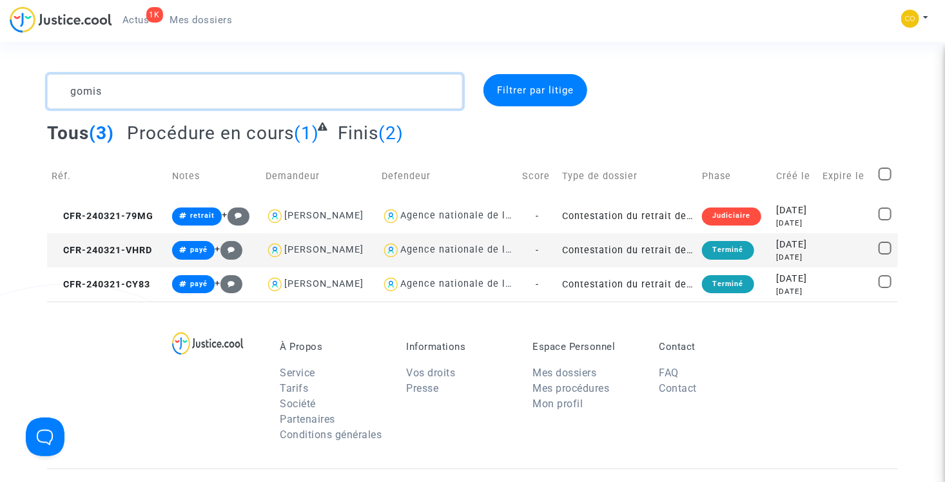
type textarea "gomis"
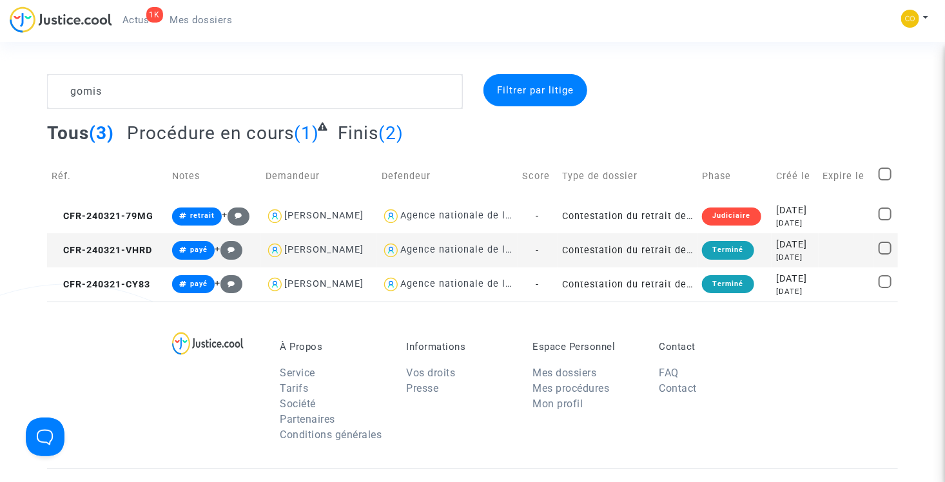
click at [612, 254] on td "Contestation du retrait de MaPrimeRénov par l'ANAH (mandataire)" at bounding box center [628, 250] width 140 height 34
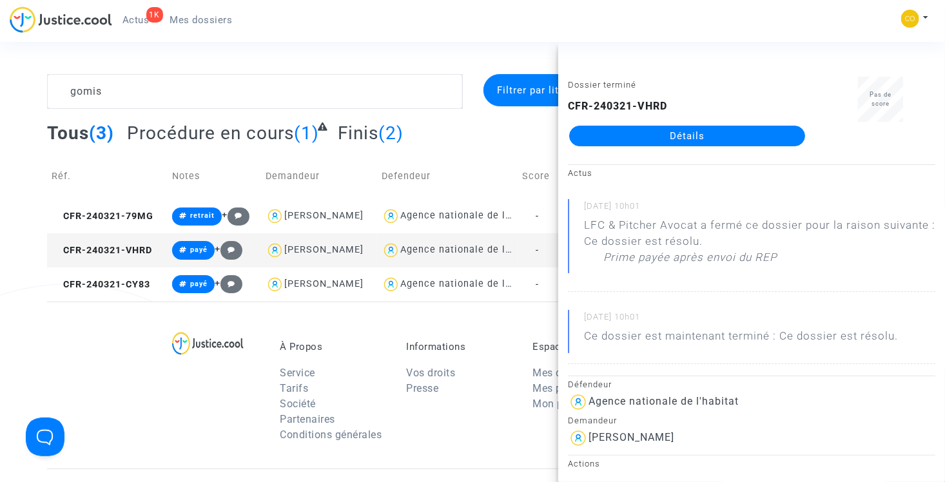
click at [656, 136] on link "Détails" at bounding box center [687, 136] width 236 height 21
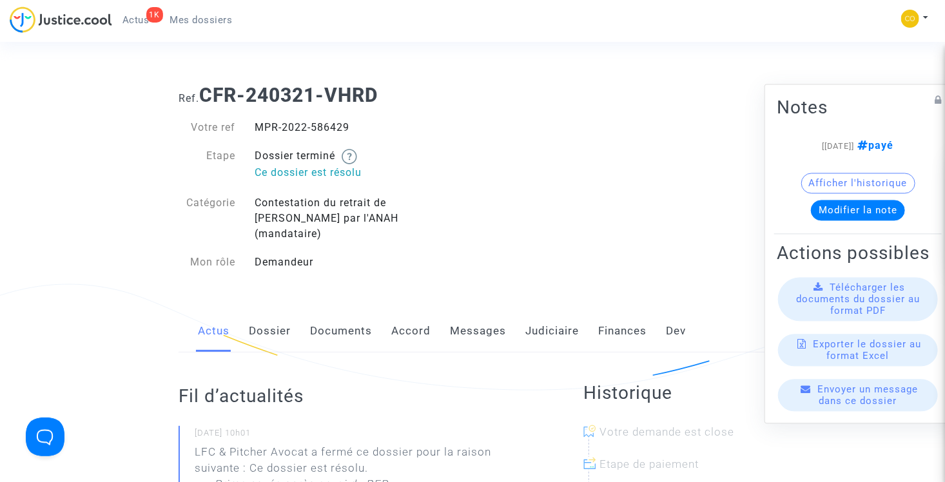
click at [192, 10] on link "Mes dossiers" at bounding box center [201, 19] width 83 height 19
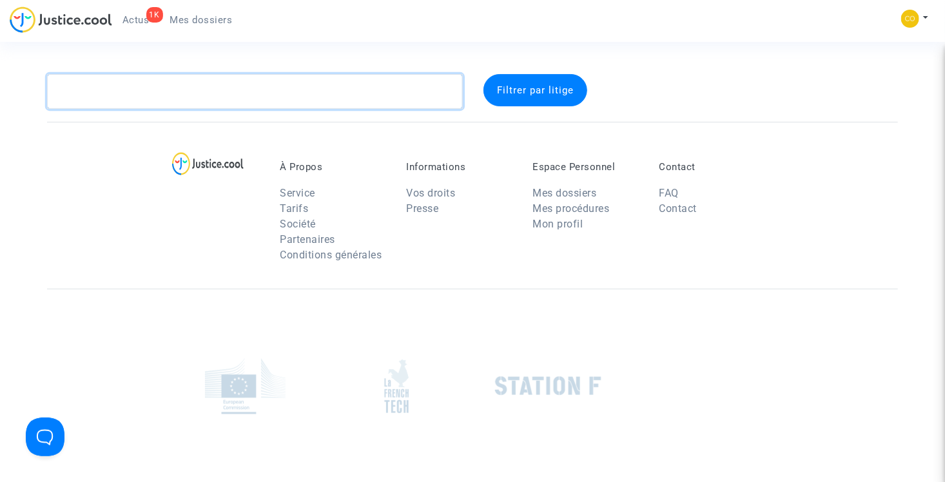
click at [211, 95] on textarea at bounding box center [255, 91] width 416 height 35
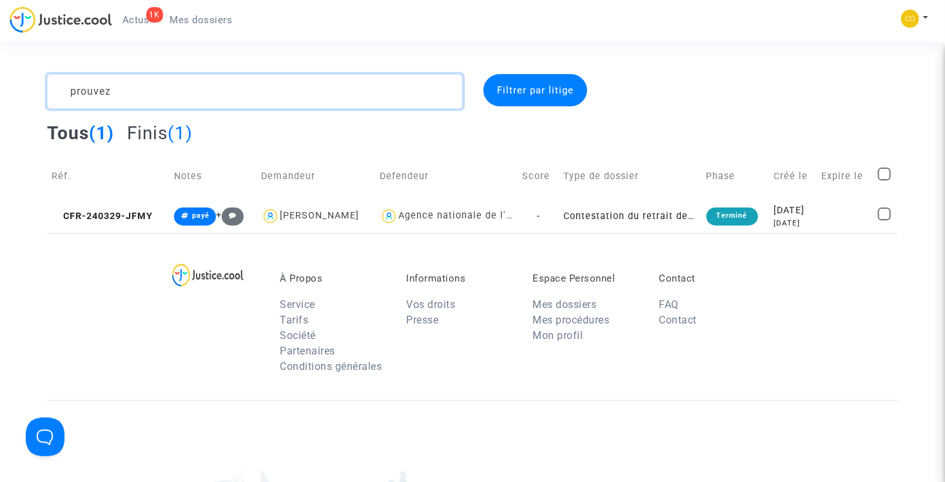
click at [176, 96] on textarea at bounding box center [255, 91] width 416 height 35
click at [215, 90] on textarea at bounding box center [255, 91] width 416 height 35
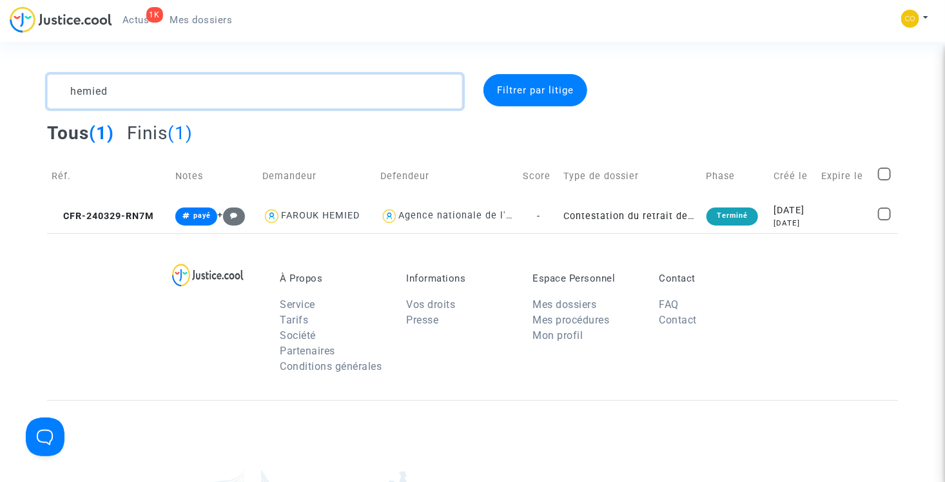
click at [142, 95] on textarea at bounding box center [255, 91] width 416 height 35
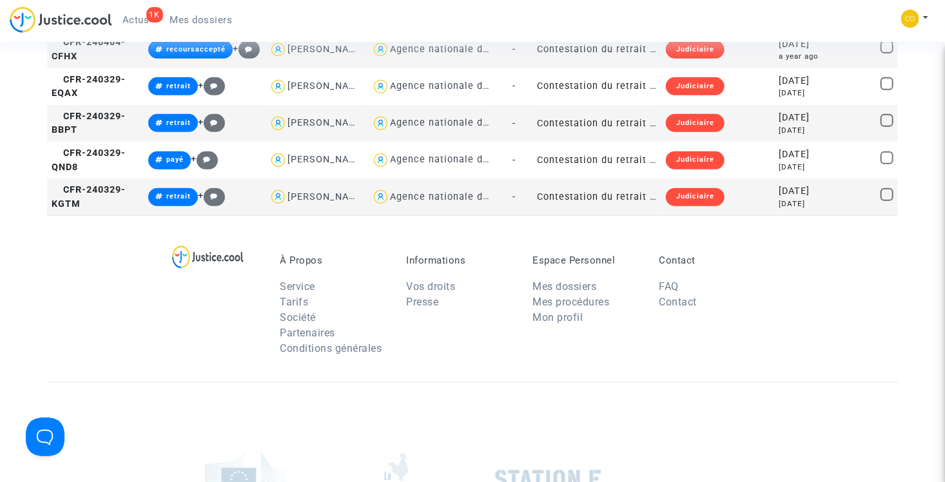
scroll to position [387, 0]
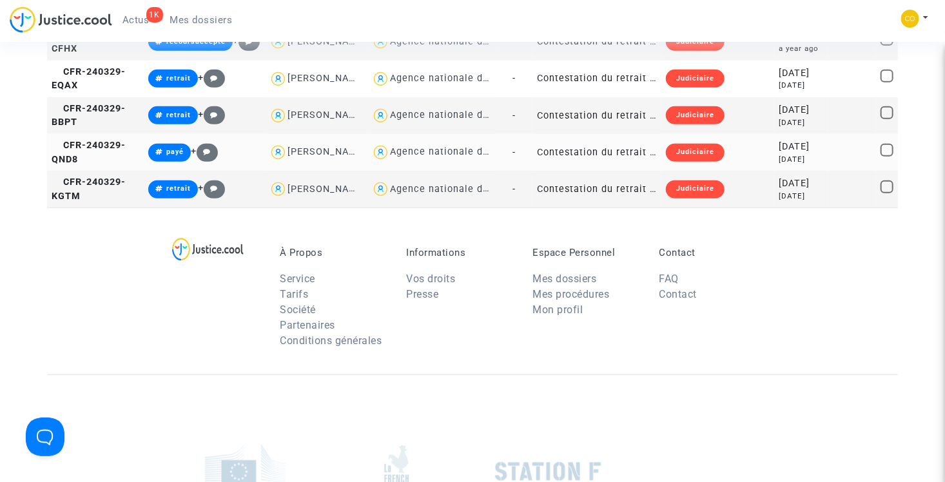
type textarea "martin"
click at [633, 171] on td "Contestation du retrait de MaPrimeRénov par l'ANAH (mandataire)" at bounding box center [597, 152] width 129 height 37
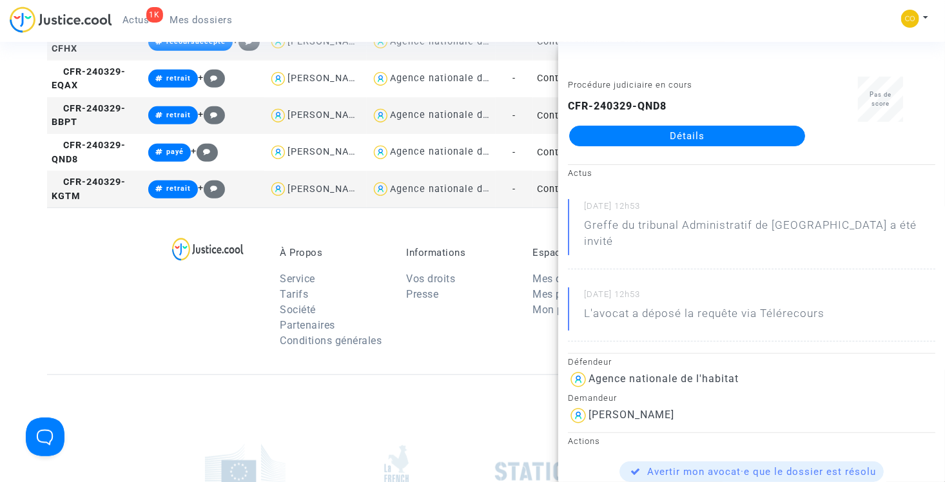
click at [667, 132] on link "Détails" at bounding box center [687, 136] width 236 height 21
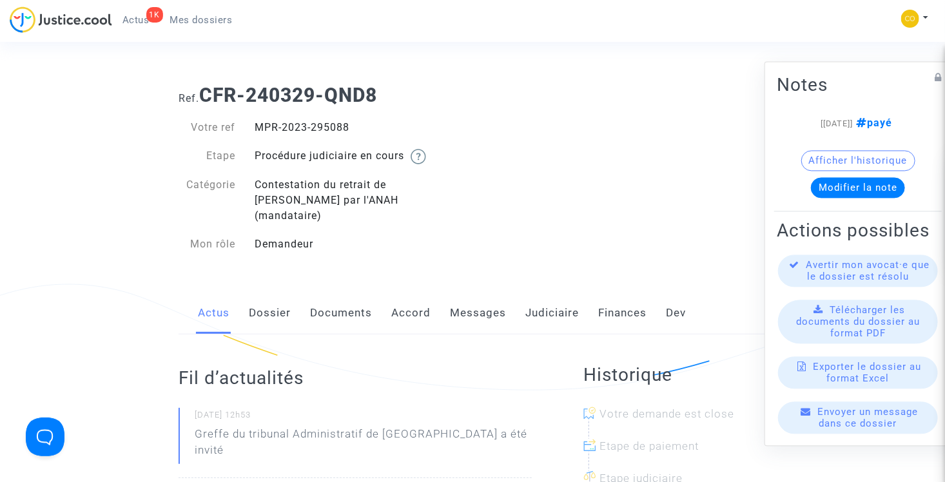
click at [150, 20] on div "1K" at bounding box center [154, 14] width 17 height 15
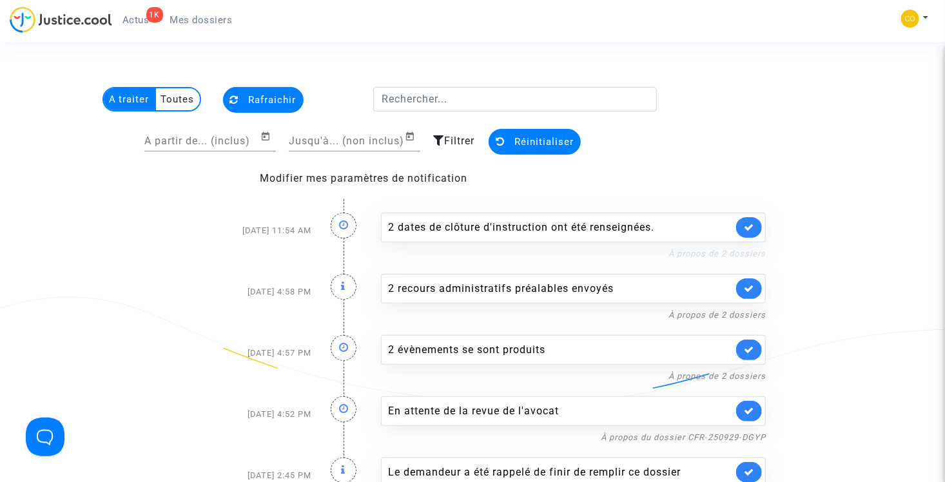
click at [725, 252] on link "À propos de 2 dossiers" at bounding box center [717, 254] width 97 height 10
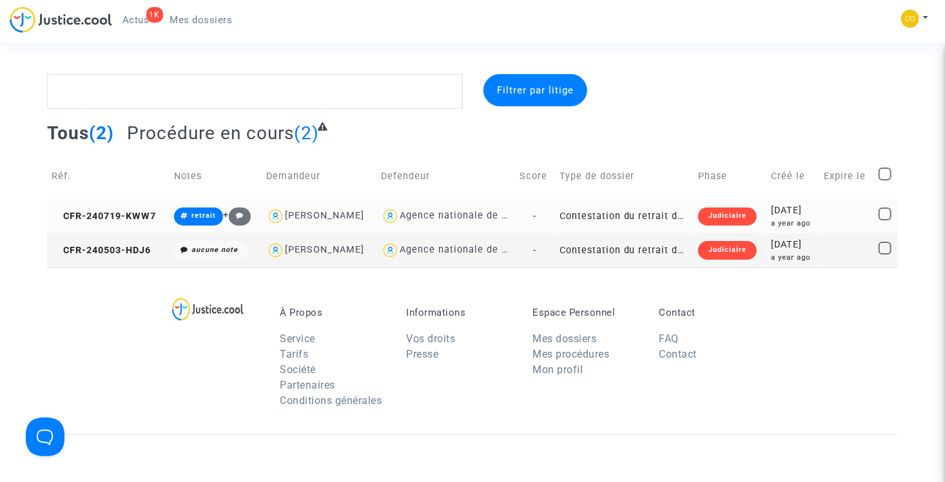
click at [637, 214] on td "Contestation du retrait de [PERSON_NAME] par l'ANAH (mandataire)" at bounding box center [624, 216] width 139 height 34
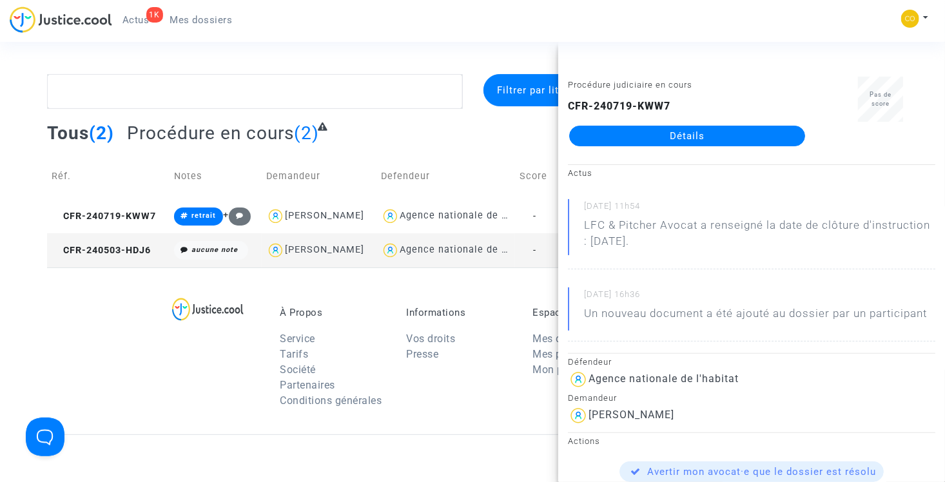
click at [427, 284] on div "À Propos Service Tarifs Société Partenaires Conditions générales Informations V…" at bounding box center [472, 351] width 850 height 167
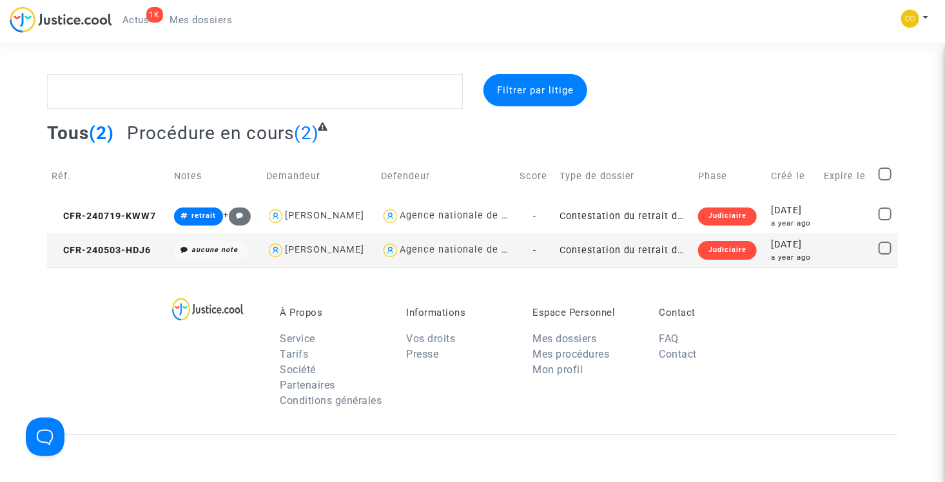
click at [643, 245] on td "Contestation du retrait de [PERSON_NAME] par l'ANAH (mandataire)" at bounding box center [624, 250] width 139 height 34
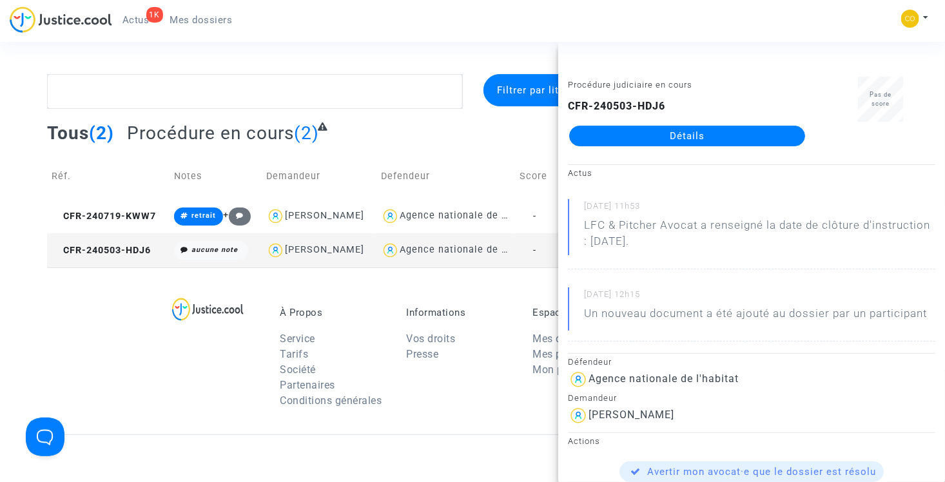
click at [353, 130] on div "Tous (2) Procédure en cours (2)" at bounding box center [472, 138] width 850 height 32
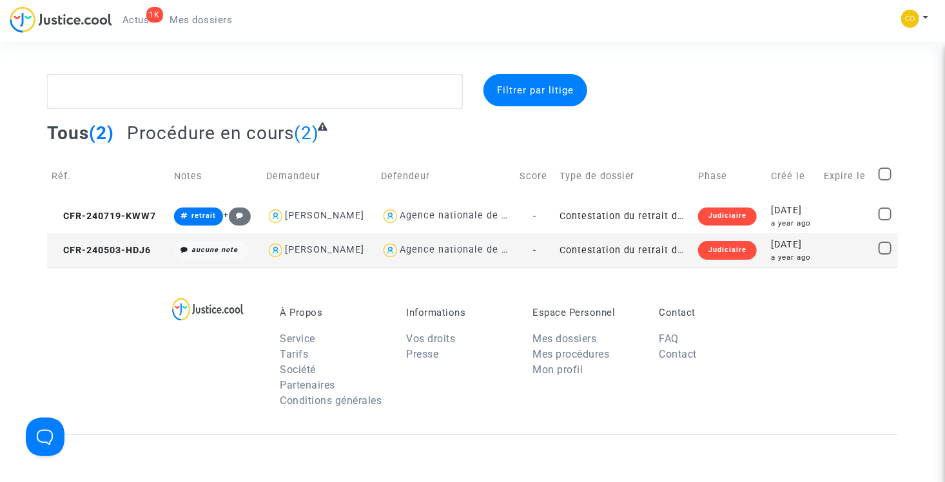
click at [199, 16] on span "Mes dossiers" at bounding box center [201, 20] width 63 height 12
click at [135, 19] on span "Actus" at bounding box center [136, 20] width 27 height 12
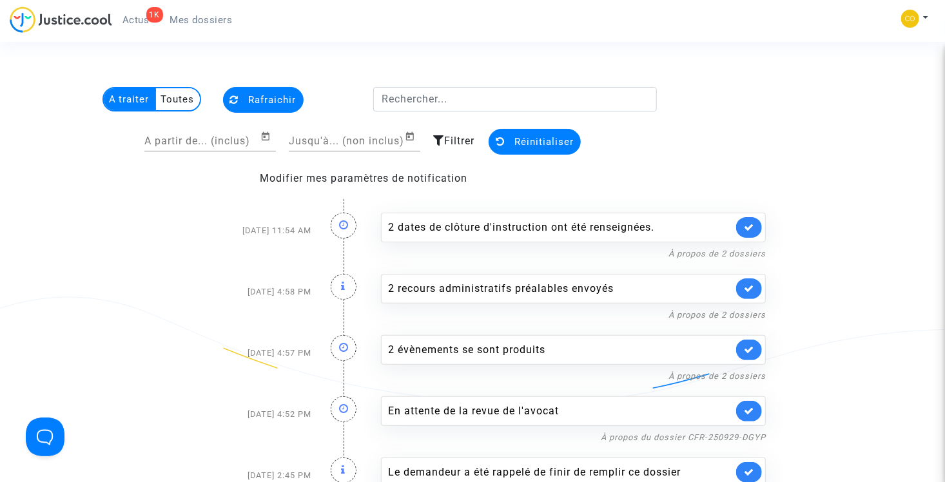
click at [195, 25] on span "Mes dossiers" at bounding box center [201, 20] width 63 height 12
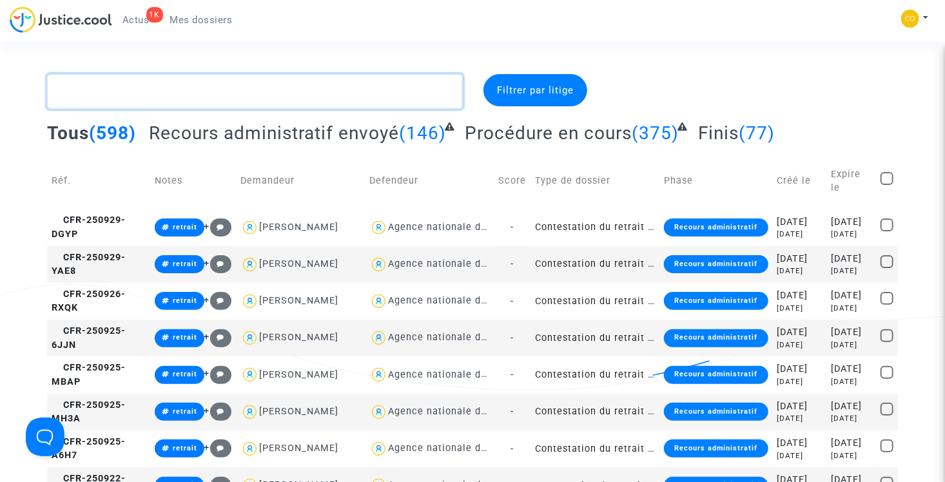
click at [199, 95] on textarea at bounding box center [255, 91] width 416 height 35
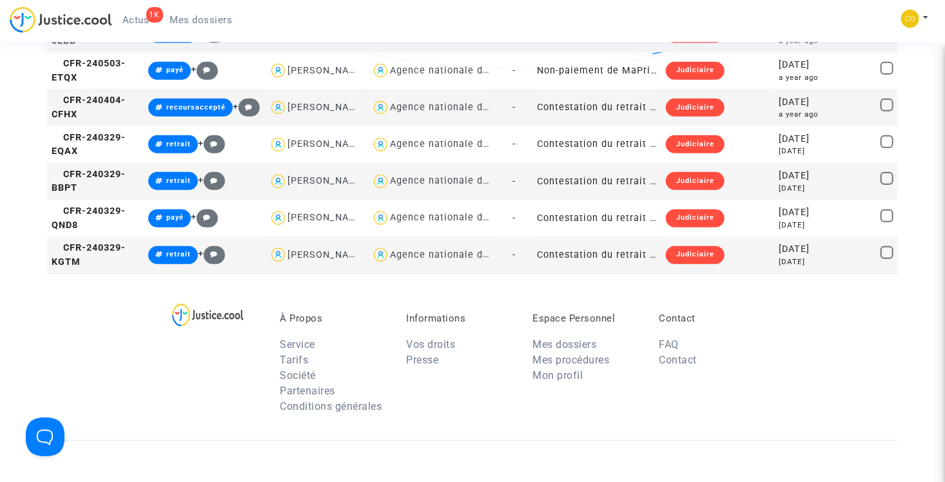
scroll to position [322, 0]
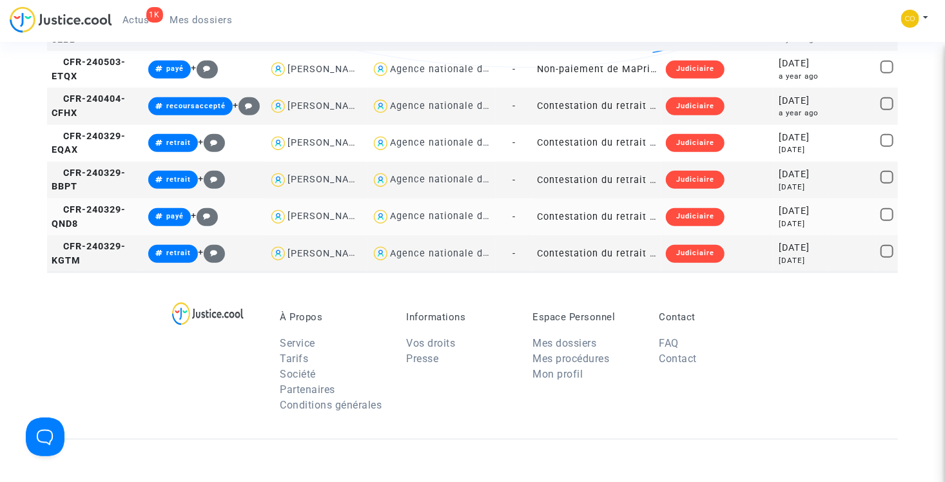
type textarea "martin"
click at [605, 235] on td "Contestation du retrait de MaPrimeRénov par l'ANAH (mandataire)" at bounding box center [597, 217] width 129 height 37
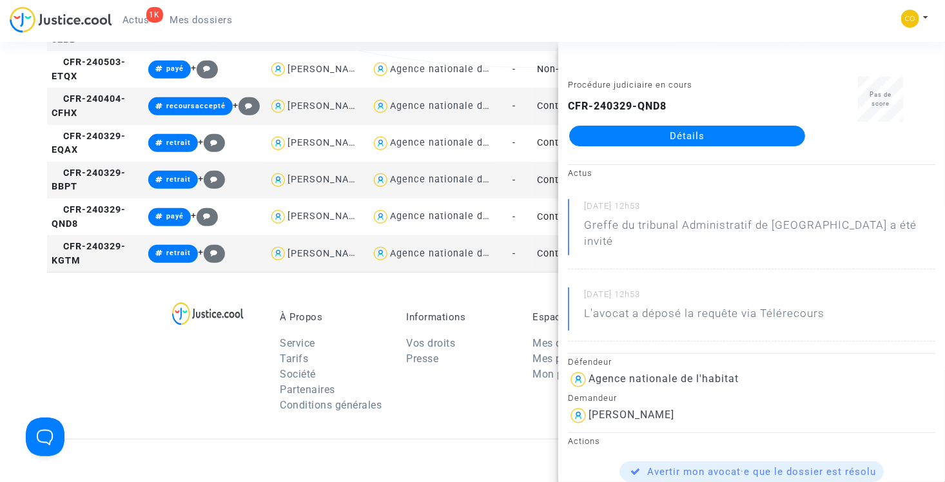
click at [676, 135] on link "Détails" at bounding box center [687, 136] width 236 height 21
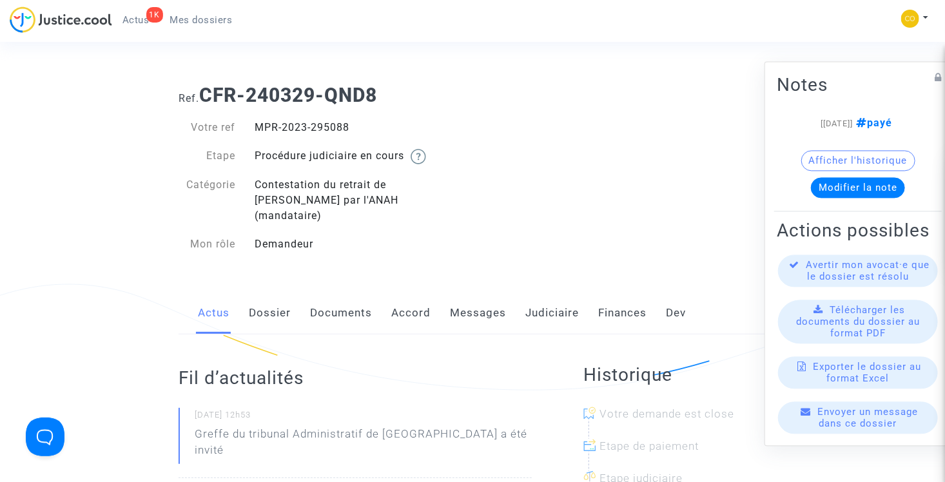
click at [181, 21] on span "Mes dossiers" at bounding box center [201, 20] width 63 height 12
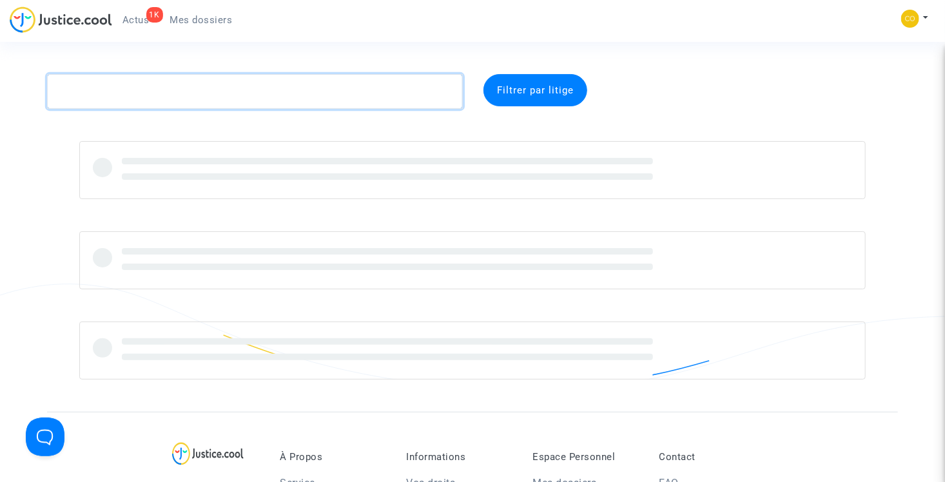
click at [177, 95] on textarea at bounding box center [255, 91] width 416 height 35
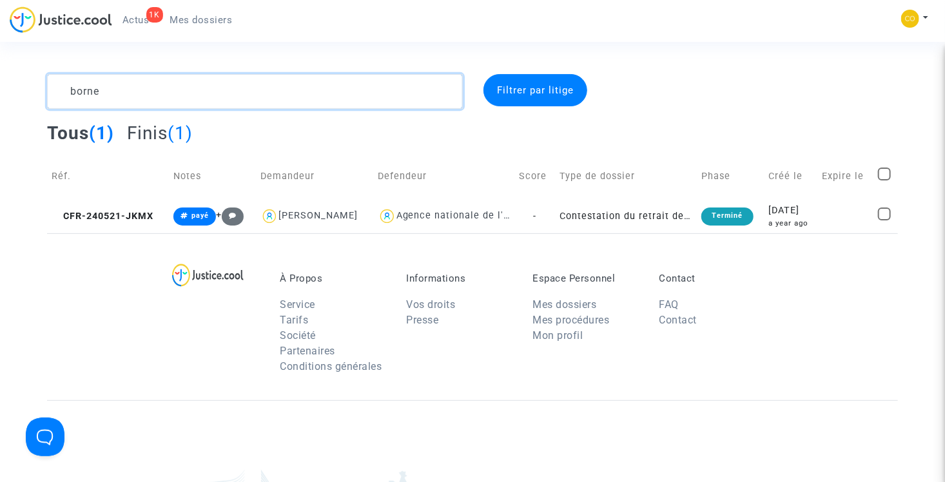
click at [157, 98] on textarea at bounding box center [255, 91] width 416 height 35
click at [168, 101] on textarea at bounding box center [255, 91] width 416 height 35
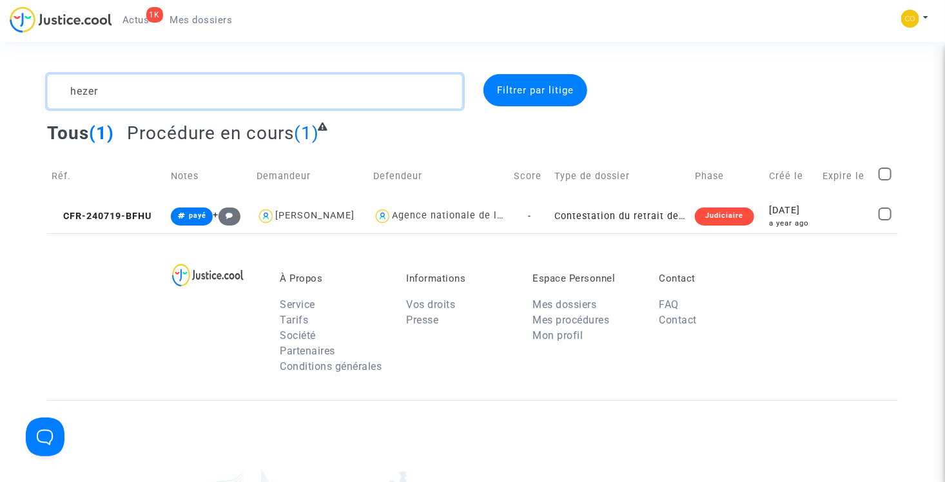
click at [142, 84] on textarea at bounding box center [255, 91] width 416 height 35
type textarea "almerigi"
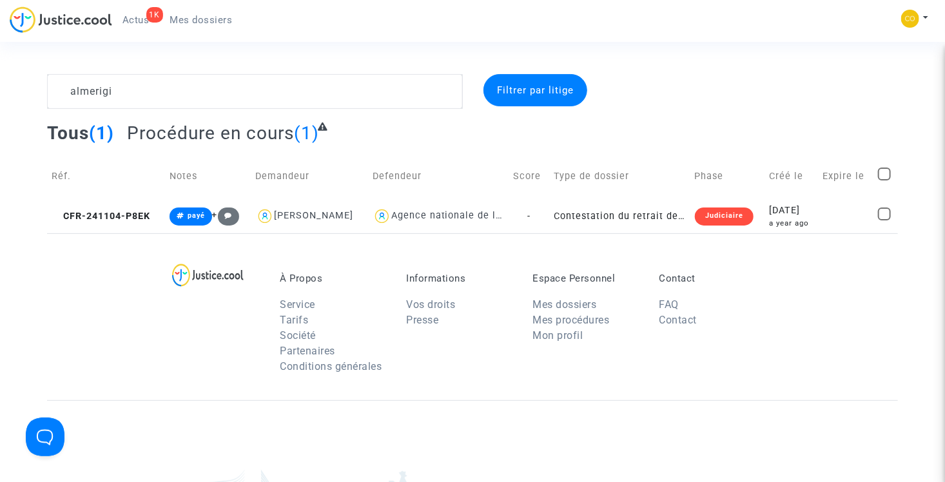
click at [204, 21] on span "Mes dossiers" at bounding box center [201, 20] width 63 height 12
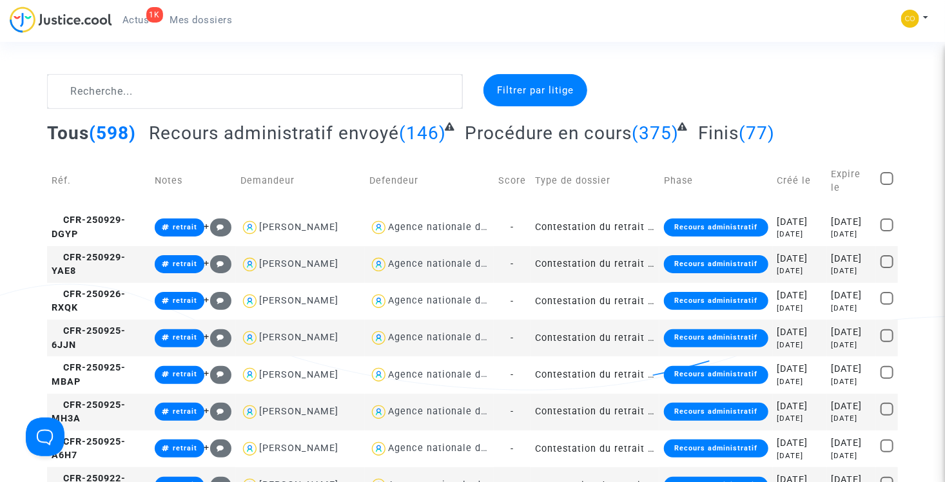
click at [145, 20] on span "Actus" at bounding box center [136, 20] width 27 height 12
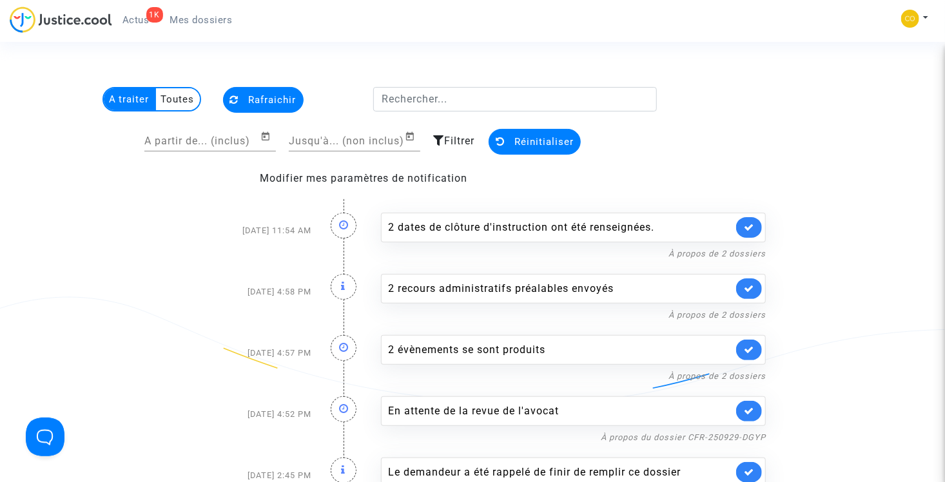
click at [262, 97] on span "Rafraichir" at bounding box center [273, 100] width 48 height 12
click at [203, 20] on span "Mes dossiers" at bounding box center [201, 20] width 63 height 12
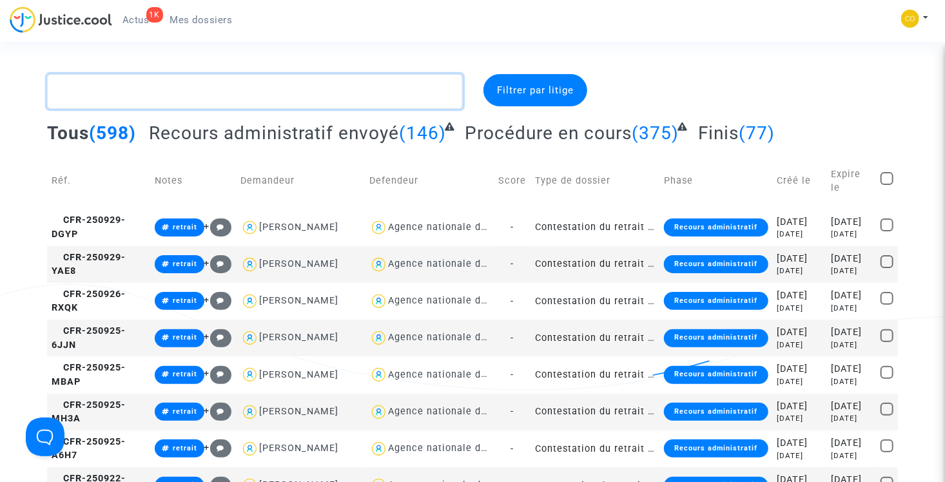
click at [222, 93] on textarea at bounding box center [255, 91] width 416 height 35
click at [190, 95] on textarea at bounding box center [255, 91] width 416 height 35
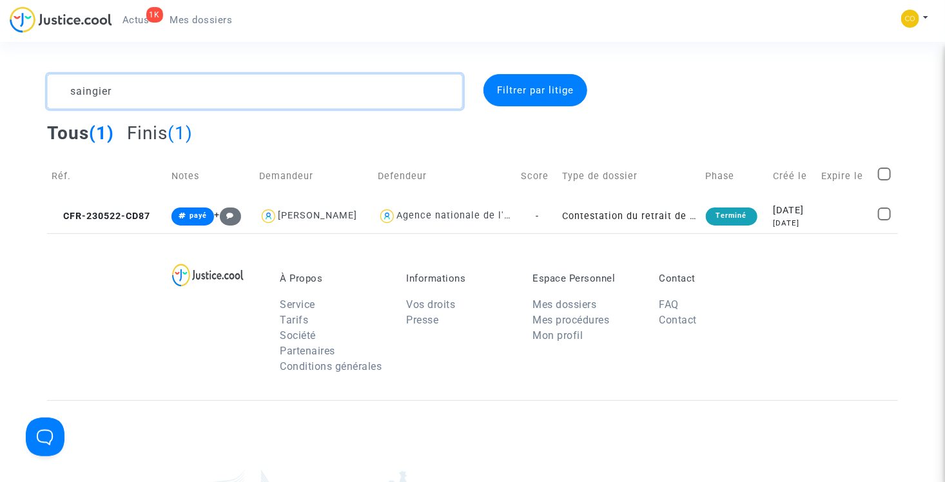
click at [169, 99] on textarea at bounding box center [255, 91] width 416 height 35
click at [169, 98] on textarea at bounding box center [255, 91] width 416 height 35
click at [152, 93] on textarea at bounding box center [255, 91] width 416 height 35
click at [209, 95] on textarea at bounding box center [255, 91] width 416 height 35
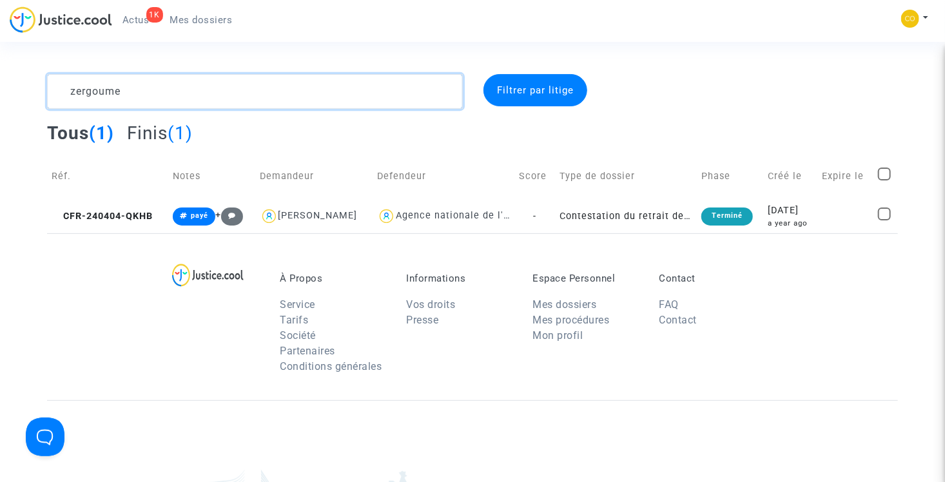
click at [209, 95] on textarea at bounding box center [255, 91] width 416 height 35
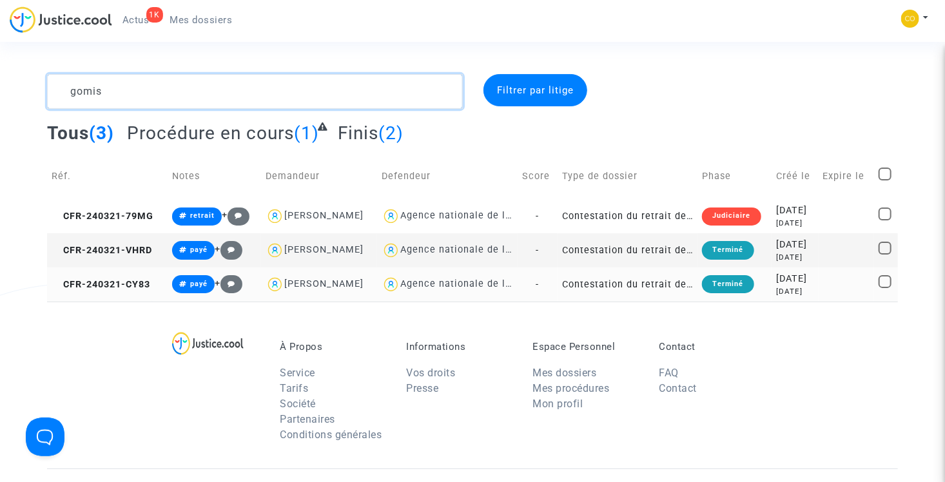
type textarea "gomis"
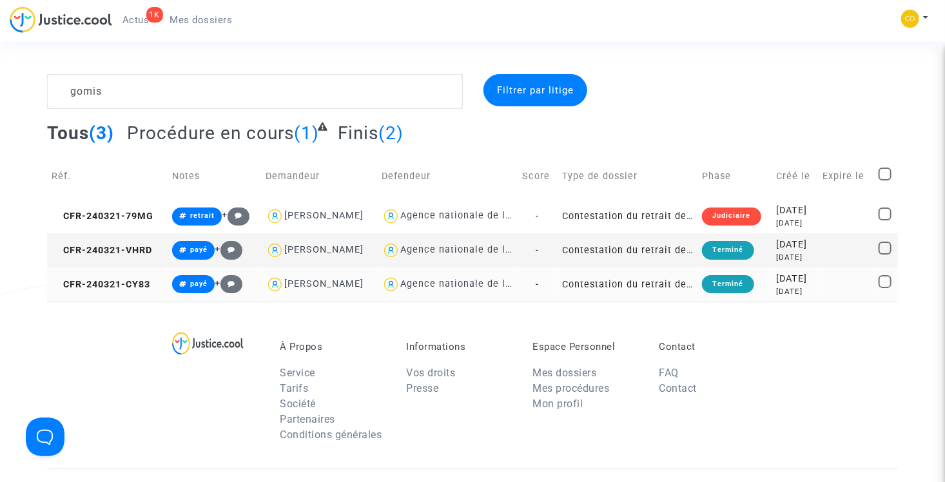
click at [646, 286] on td "Contestation du retrait de MaPrimeRénov par l'ANAH (mandataire)" at bounding box center [628, 285] width 140 height 34
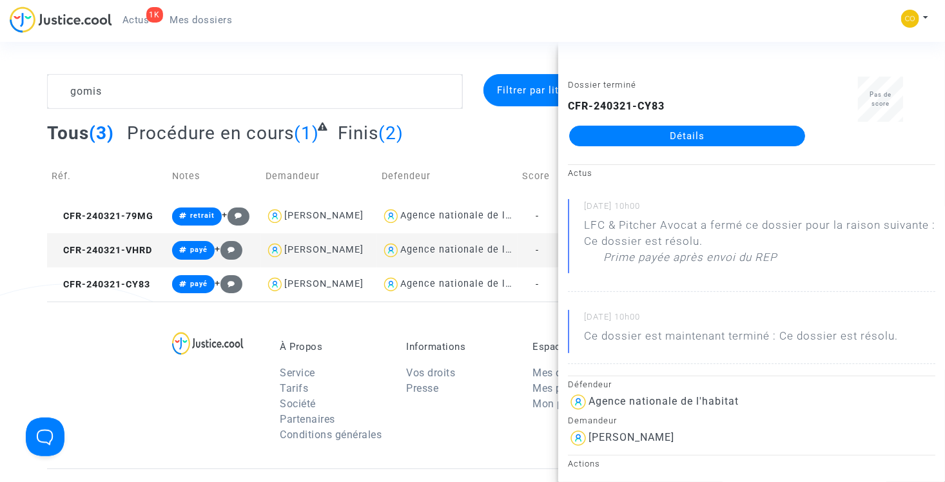
click at [687, 139] on link "Détails" at bounding box center [687, 136] width 236 height 21
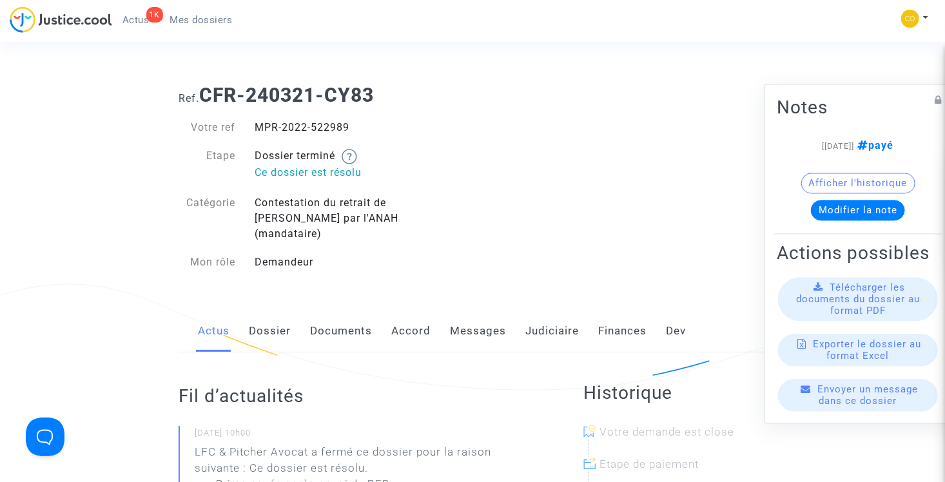
click at [206, 18] on span "Mes dossiers" at bounding box center [201, 20] width 63 height 12
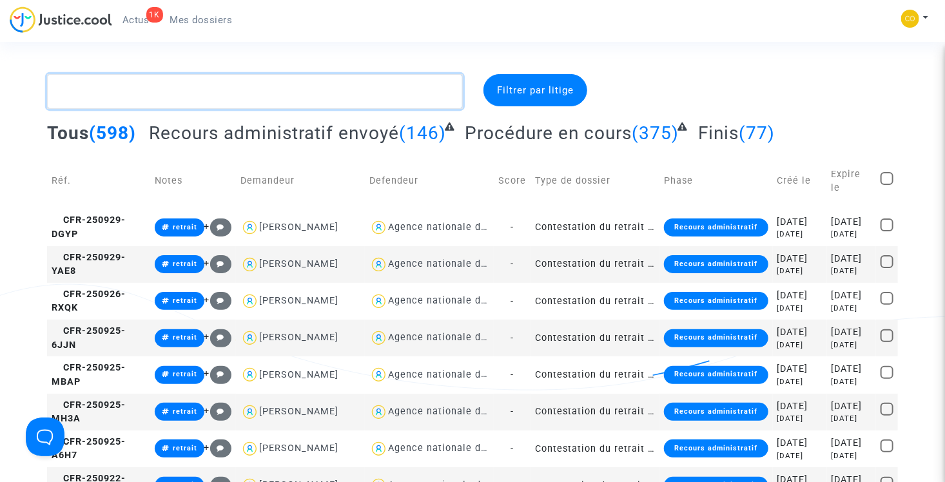
click at [162, 93] on textarea at bounding box center [255, 91] width 416 height 35
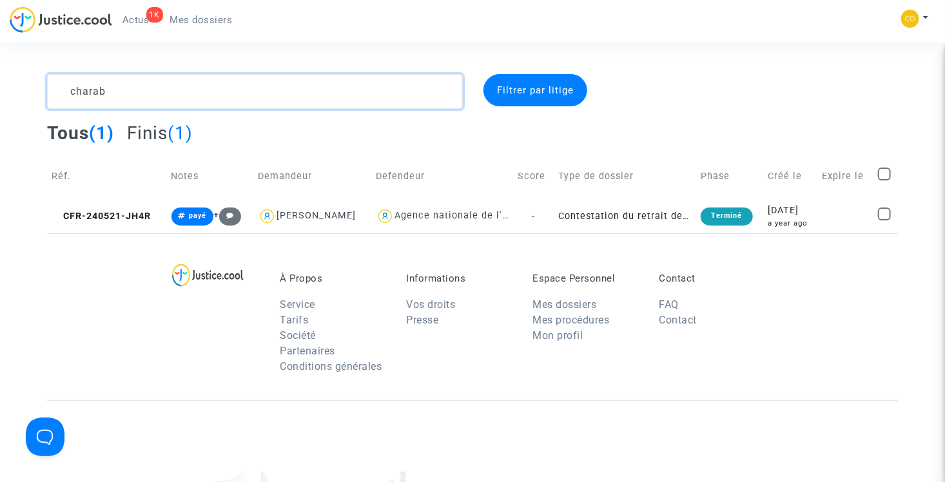
click at [115, 91] on textarea at bounding box center [255, 91] width 416 height 35
click at [74, 86] on textarea at bounding box center [255, 91] width 416 height 35
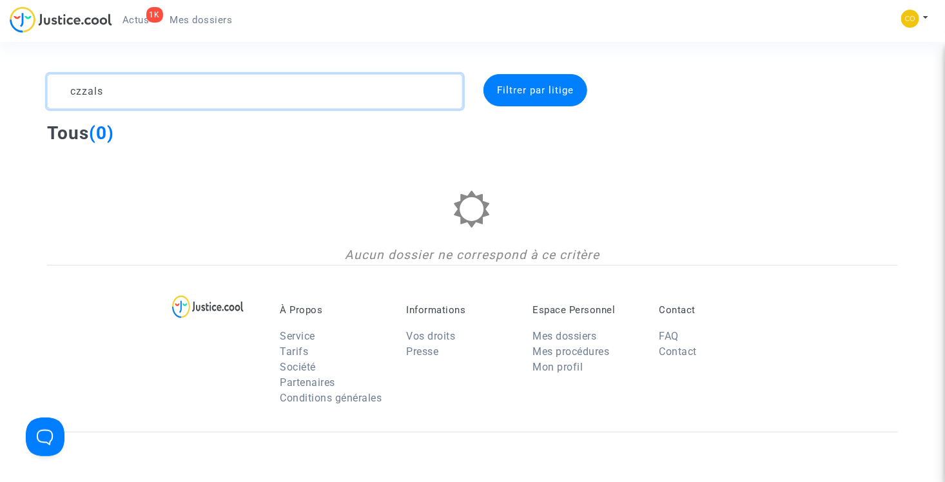
click at [82, 88] on textarea at bounding box center [255, 91] width 416 height 35
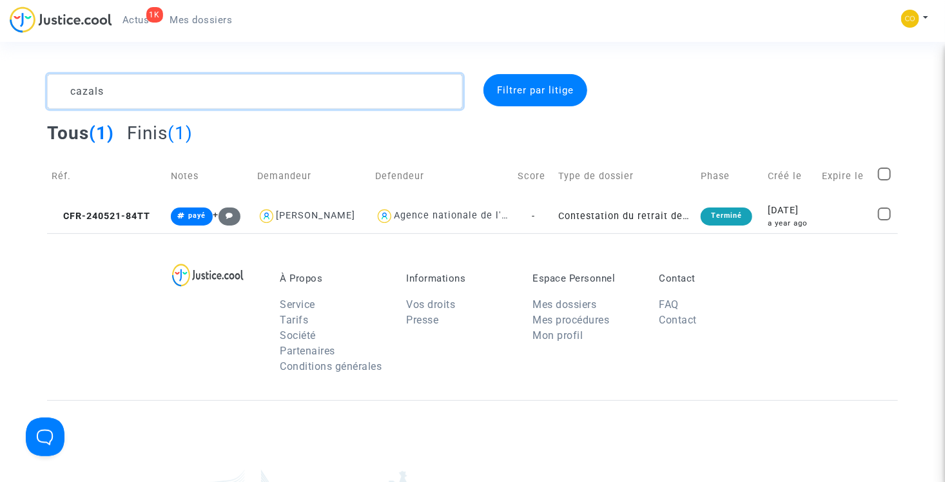
click at [130, 106] on textarea at bounding box center [255, 91] width 416 height 35
click at [178, 100] on textarea at bounding box center [255, 91] width 416 height 35
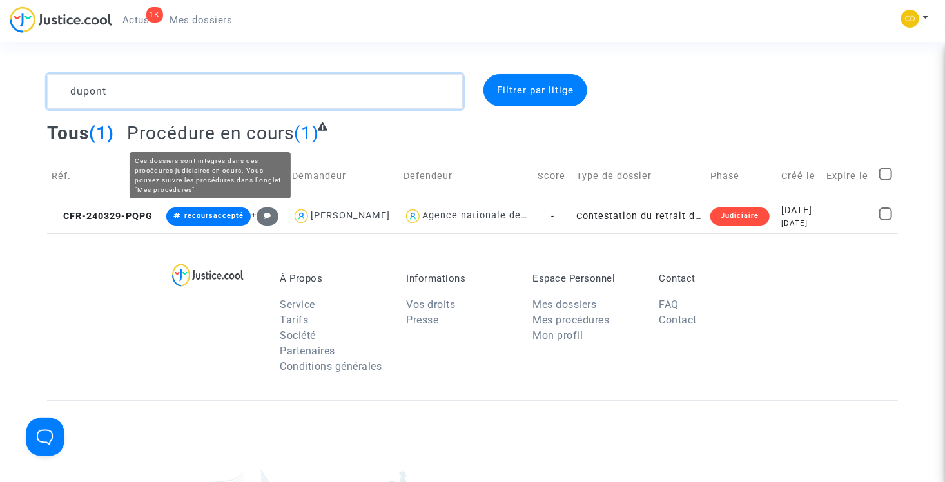
click at [139, 89] on textarea at bounding box center [255, 91] width 416 height 35
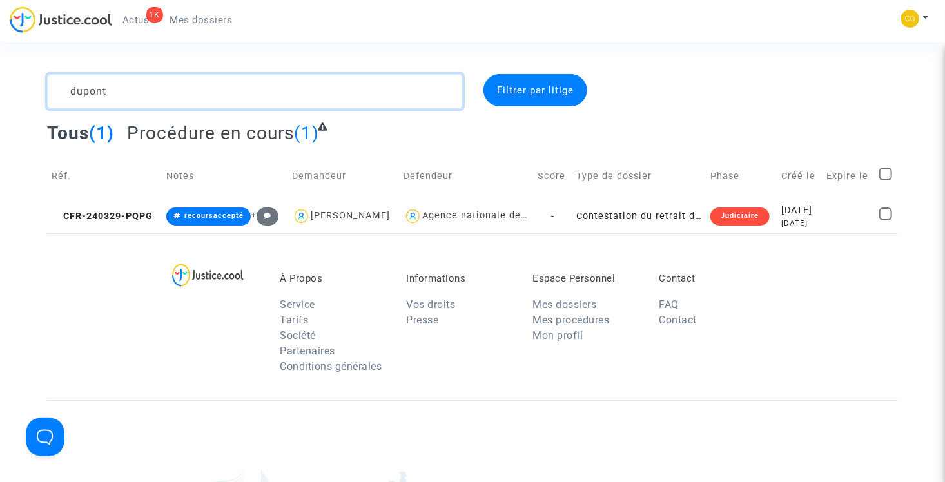
click at [139, 89] on textarea at bounding box center [255, 91] width 416 height 35
click at [199, 85] on textarea at bounding box center [255, 91] width 416 height 35
click at [180, 104] on textarea at bounding box center [255, 91] width 416 height 35
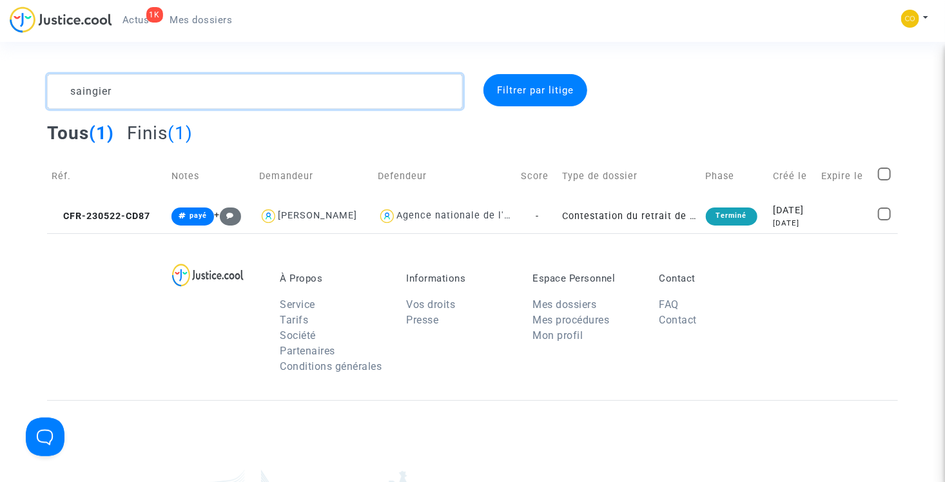
click at [162, 98] on textarea at bounding box center [255, 91] width 416 height 35
click at [117, 93] on textarea at bounding box center [255, 91] width 416 height 35
click at [219, 98] on textarea at bounding box center [255, 91] width 416 height 35
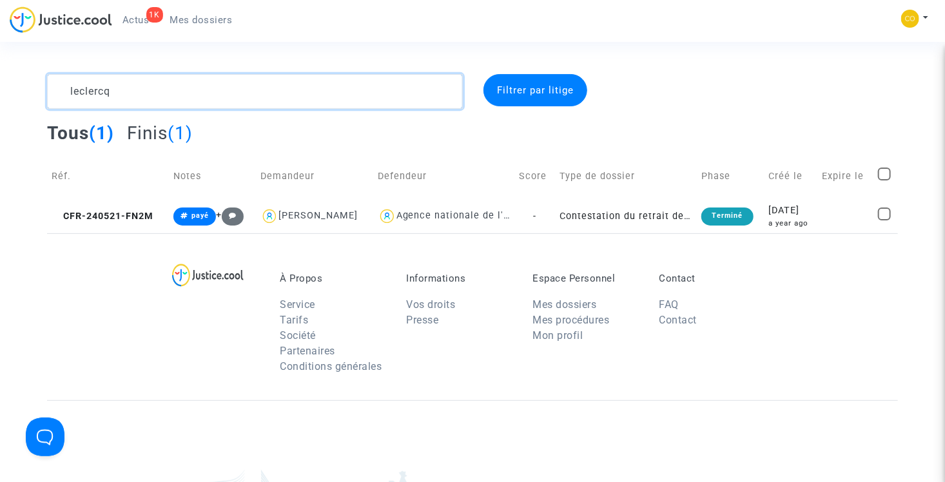
click at [219, 98] on textarea at bounding box center [255, 91] width 416 height 35
click at [170, 83] on textarea at bounding box center [255, 91] width 416 height 35
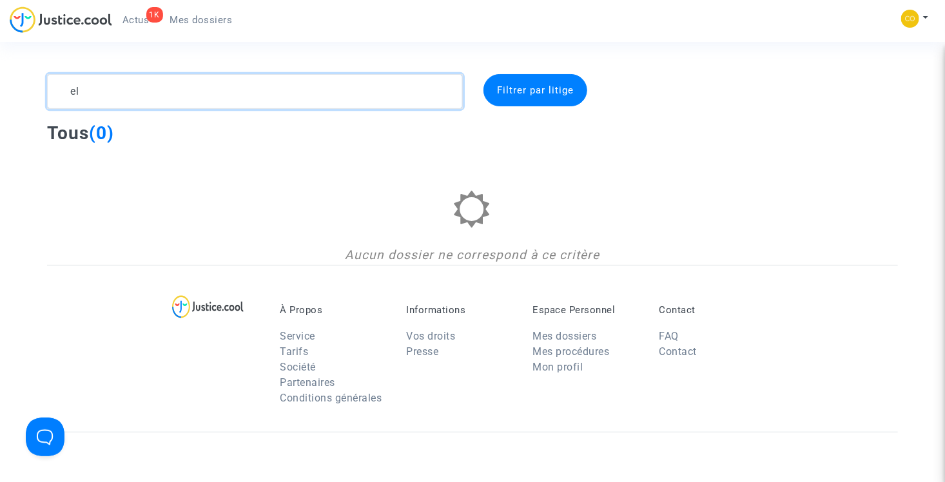
type textarea "e"
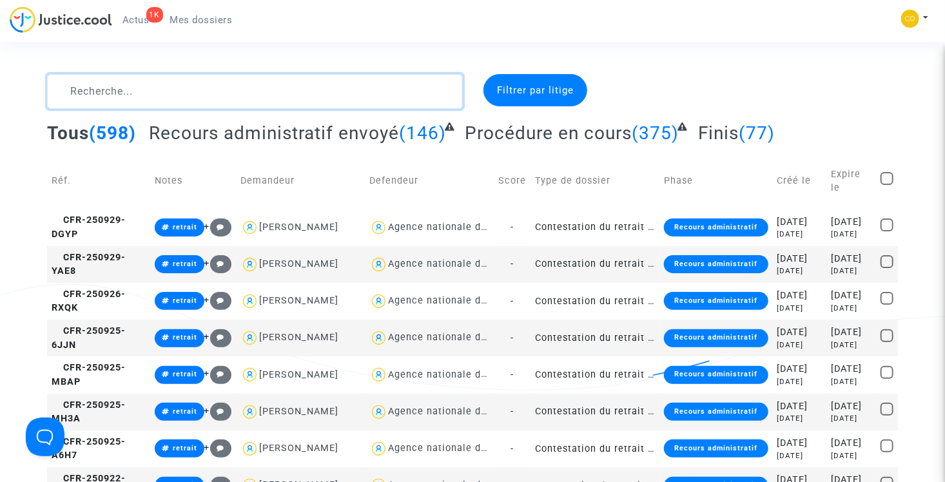
click at [141, 86] on textarea at bounding box center [255, 91] width 416 height 35
click at [142, 90] on textarea at bounding box center [255, 91] width 416 height 35
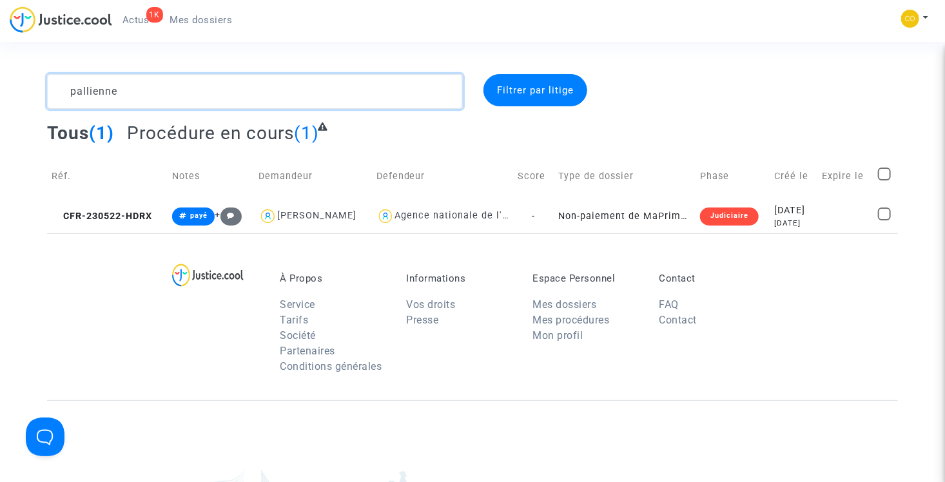
click at [184, 92] on textarea at bounding box center [255, 91] width 416 height 35
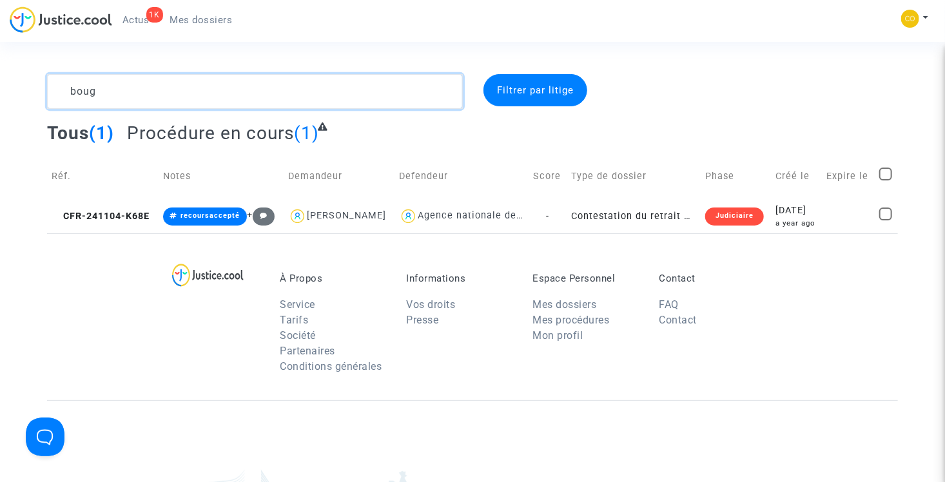
click at [146, 94] on textarea at bounding box center [255, 91] width 416 height 35
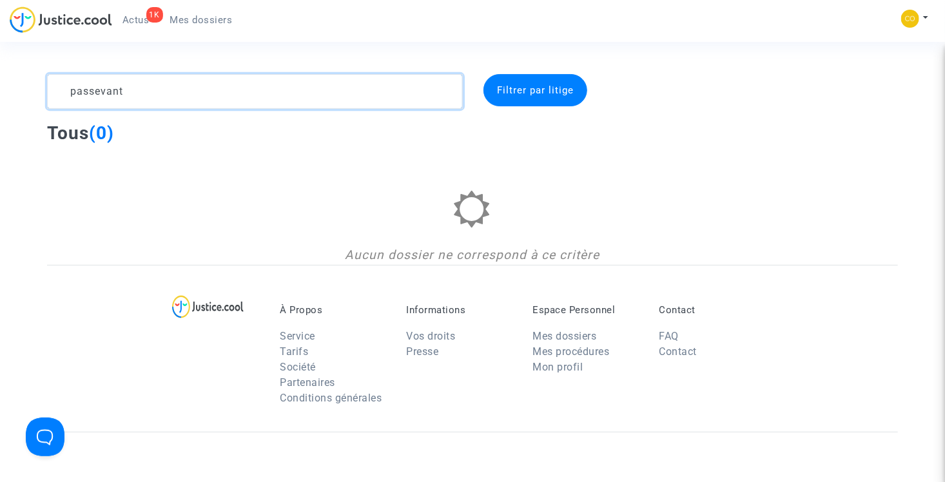
click at [141, 97] on textarea at bounding box center [255, 91] width 416 height 35
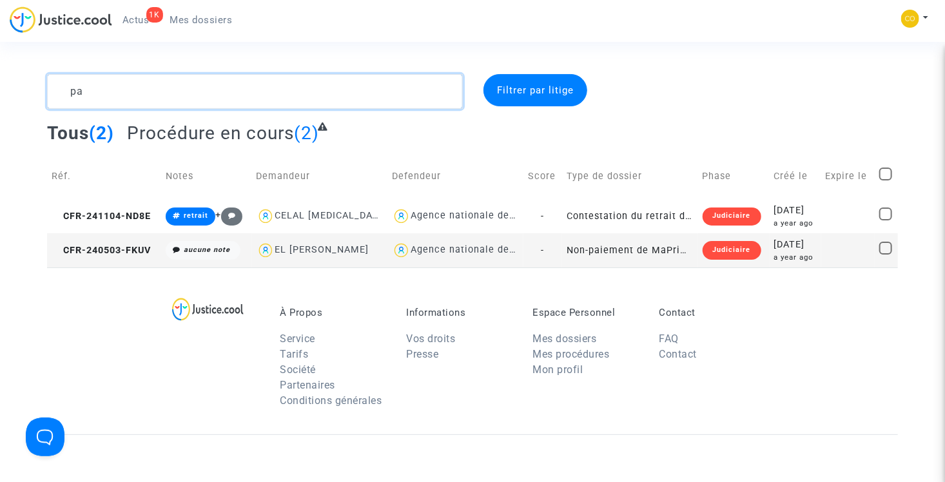
type textarea "p"
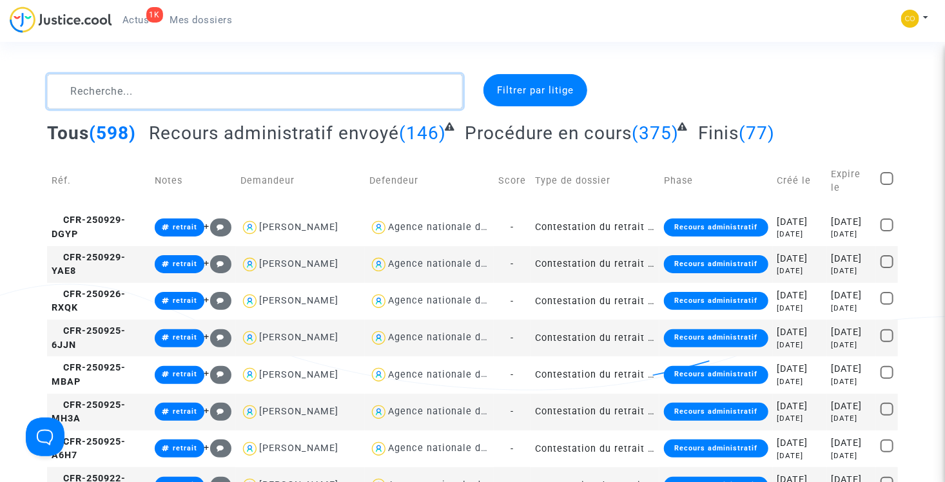
click at [161, 92] on textarea at bounding box center [255, 91] width 416 height 35
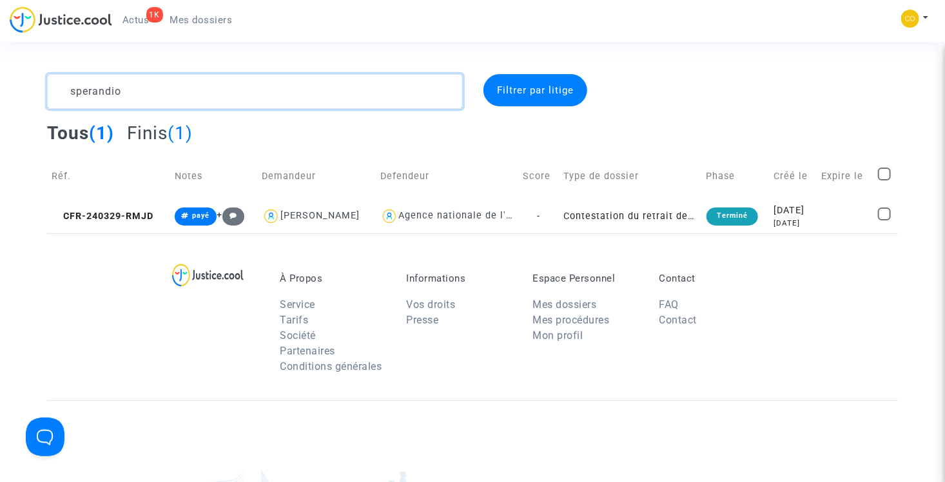
click at [173, 94] on textarea at bounding box center [255, 91] width 416 height 35
click at [176, 106] on textarea at bounding box center [255, 91] width 416 height 35
click at [166, 95] on textarea at bounding box center [255, 91] width 416 height 35
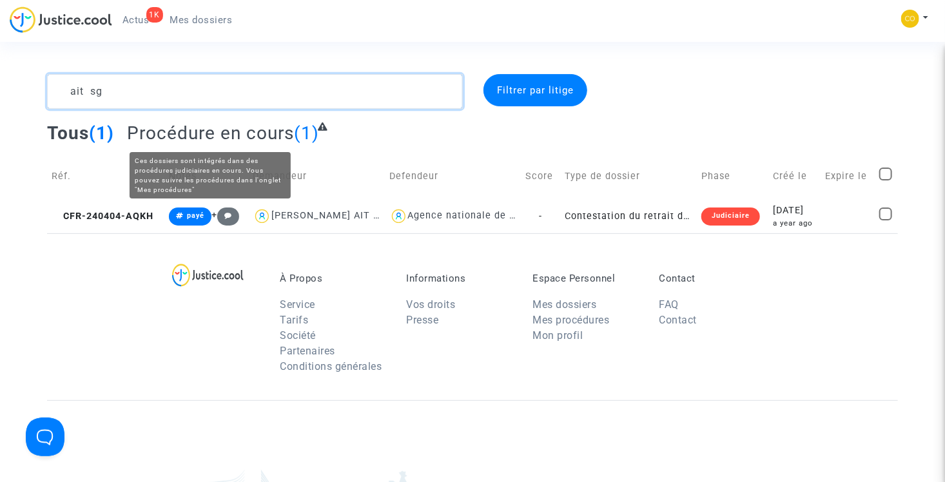
click at [160, 99] on textarea at bounding box center [255, 91] width 416 height 35
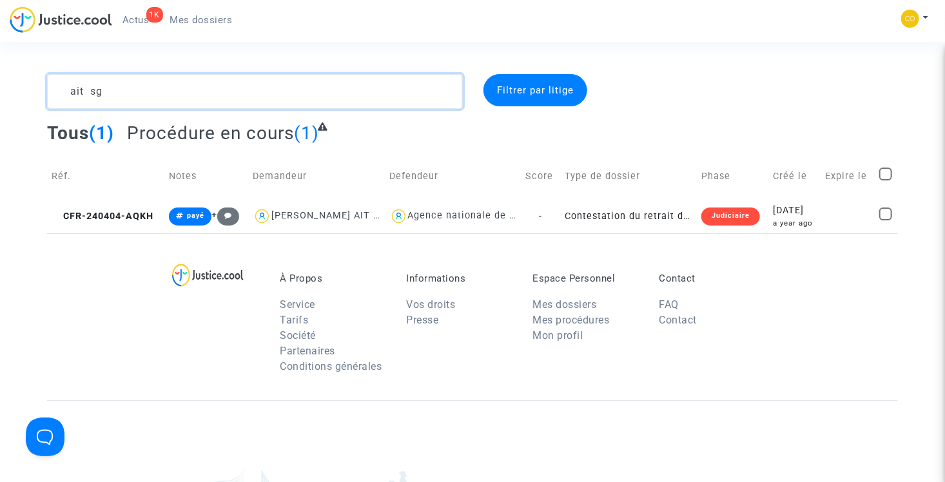
click at [160, 99] on textarea at bounding box center [255, 91] width 416 height 35
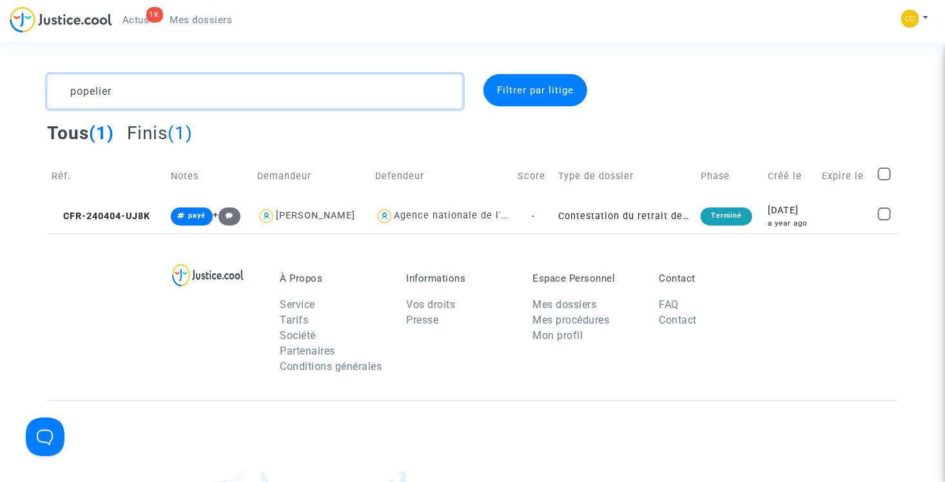
click at [143, 90] on textarea at bounding box center [255, 91] width 416 height 35
click at [152, 95] on textarea at bounding box center [255, 91] width 416 height 35
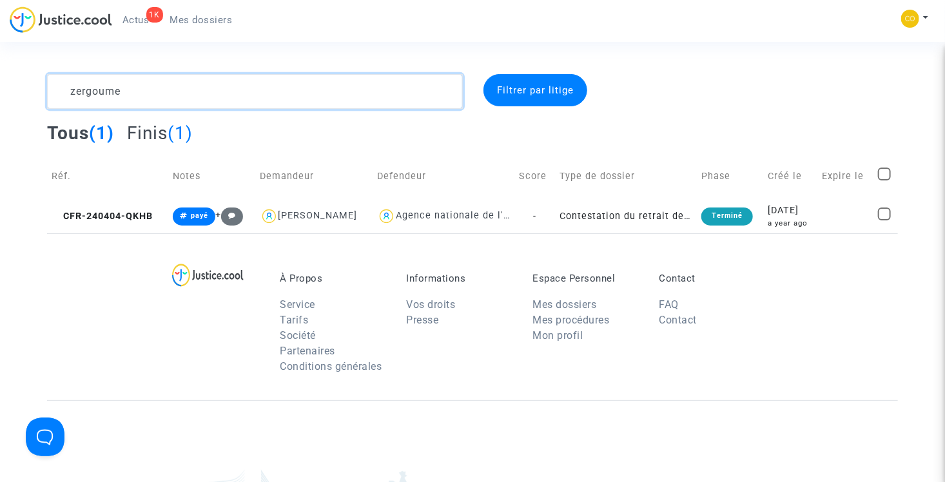
click at [131, 88] on textarea at bounding box center [255, 91] width 416 height 35
type textarea "charabi"
